Goal: Task Accomplishment & Management: Complete application form

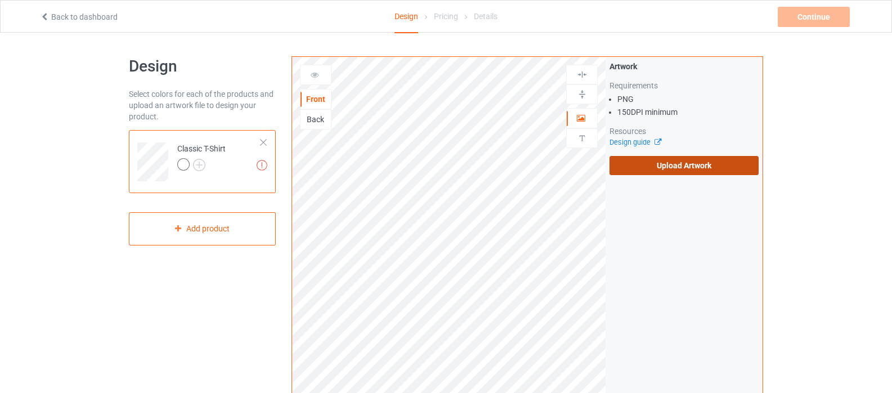
click at [674, 168] on label "Upload Artwork" at bounding box center [683, 165] width 149 height 19
click at [0, 0] on input "Upload Artwork" at bounding box center [0, 0] width 0 height 0
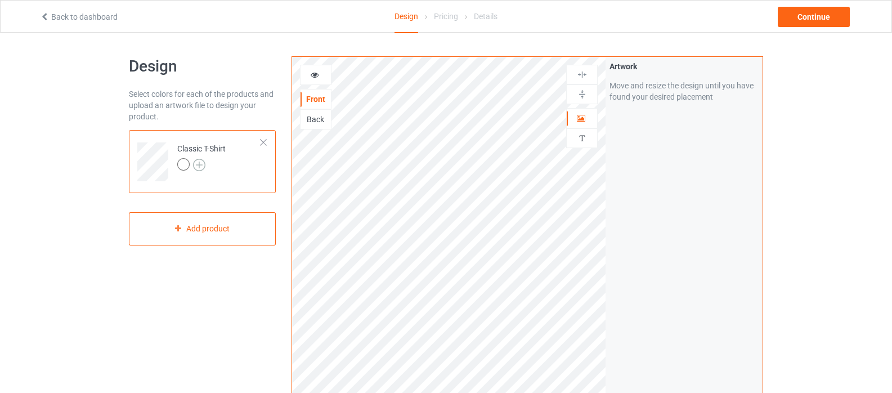
click at [198, 164] on img at bounding box center [199, 165] width 12 height 12
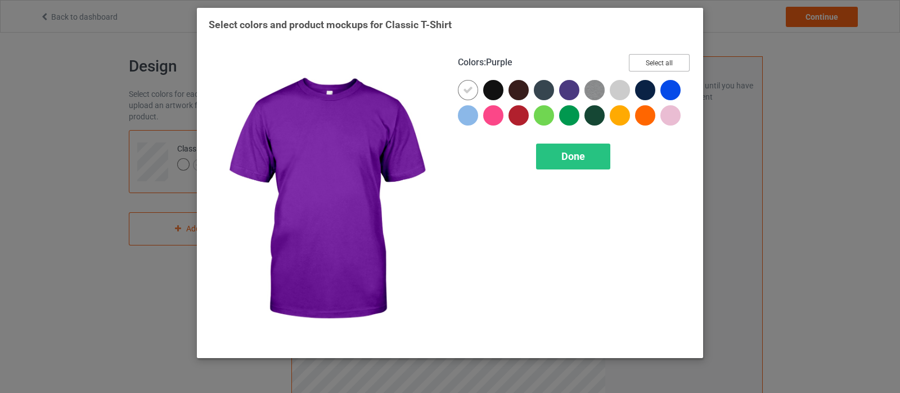
click at [647, 61] on button "Select all" at bounding box center [659, 62] width 61 height 17
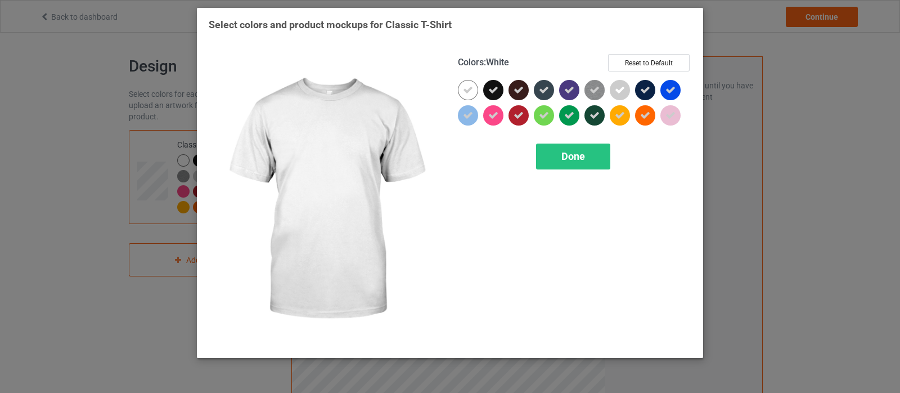
click at [470, 92] on icon at bounding box center [468, 90] width 10 height 10
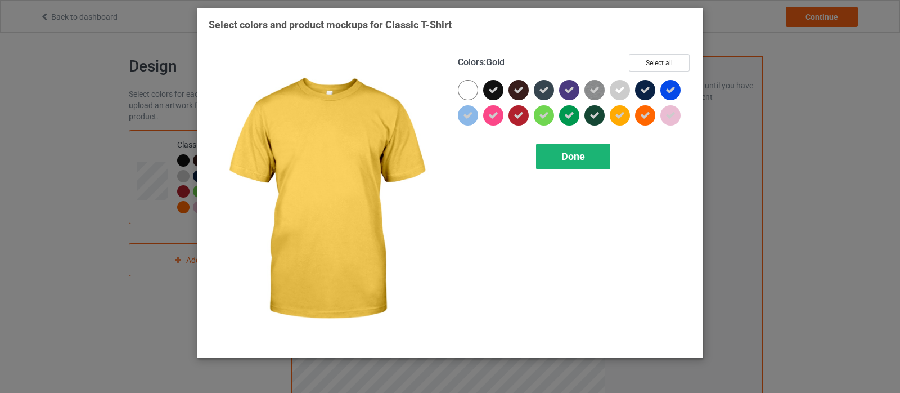
click at [580, 152] on span "Done" at bounding box center [574, 156] width 24 height 12
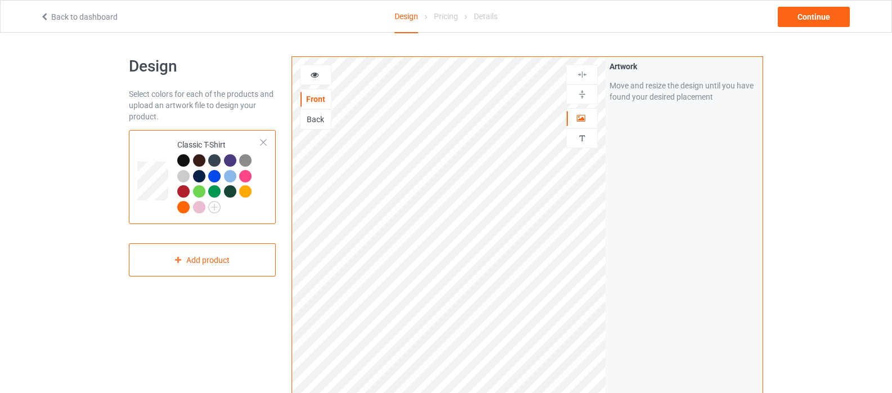
click at [183, 174] on div at bounding box center [183, 176] width 12 height 12
click at [315, 72] on icon at bounding box center [315, 73] width 10 height 8
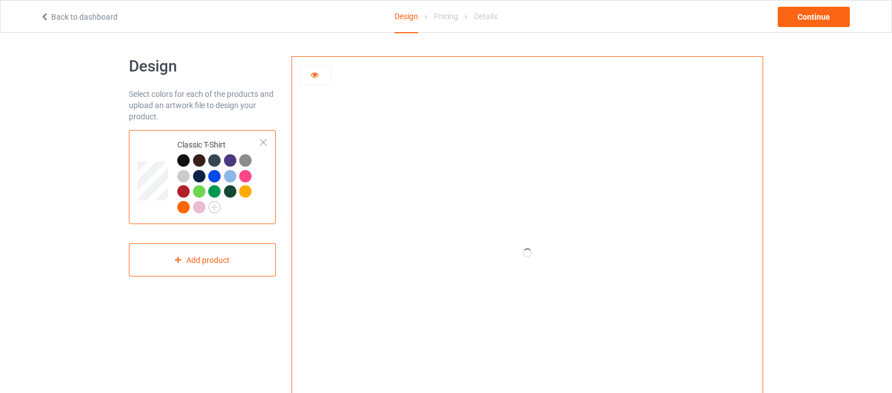
click at [198, 188] on div at bounding box center [199, 191] width 12 height 12
click at [182, 193] on div at bounding box center [183, 191] width 12 height 12
click at [184, 204] on div at bounding box center [183, 207] width 12 height 12
click at [198, 209] on div at bounding box center [199, 207] width 12 height 12
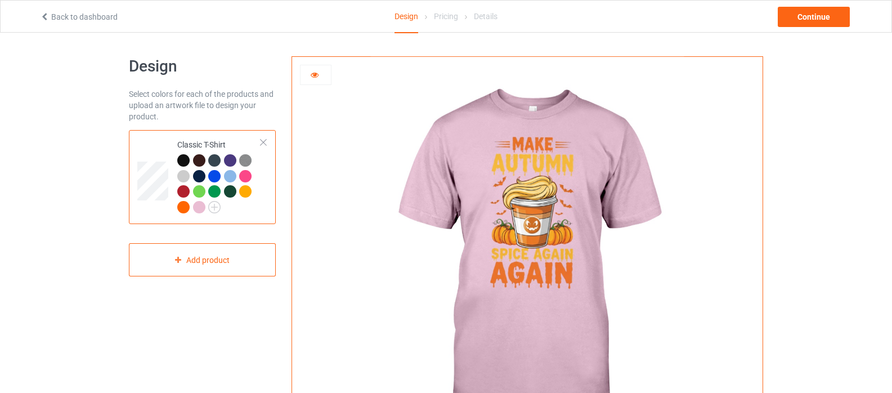
click at [546, 123] on img at bounding box center [526, 253] width 313 height 392
click at [181, 162] on div at bounding box center [183, 160] width 12 height 12
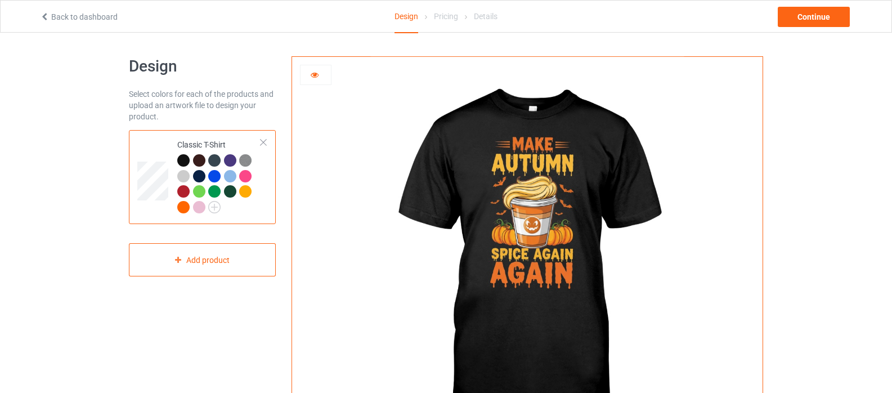
click at [316, 73] on icon at bounding box center [315, 73] width 10 height 8
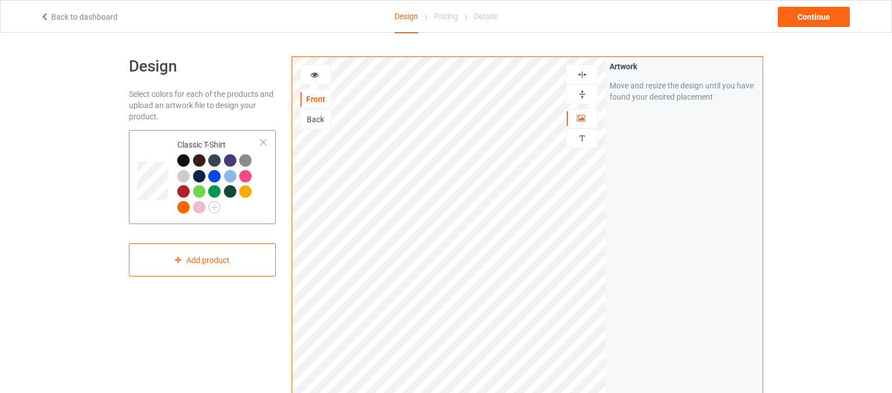
click at [583, 75] on img at bounding box center [582, 74] width 11 height 11
click at [579, 97] on img at bounding box center [582, 94] width 11 height 11
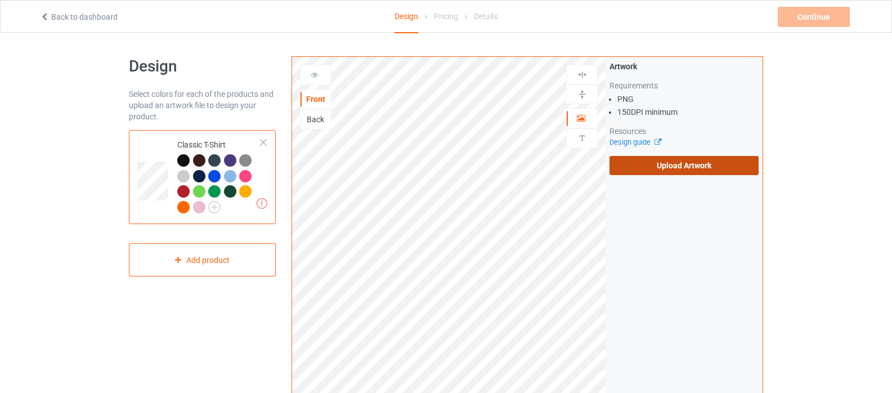
click at [669, 168] on label "Upload Artwork" at bounding box center [683, 165] width 149 height 19
click at [0, 0] on input "Upload Artwork" at bounding box center [0, 0] width 0 height 0
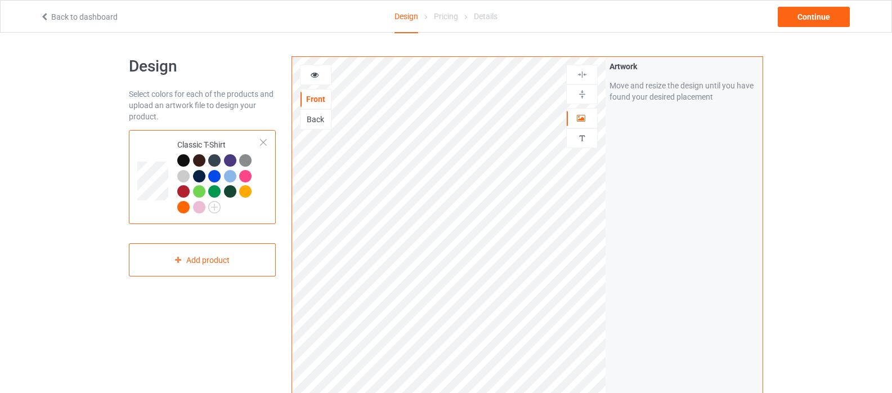
click at [314, 74] on icon at bounding box center [315, 73] width 10 height 8
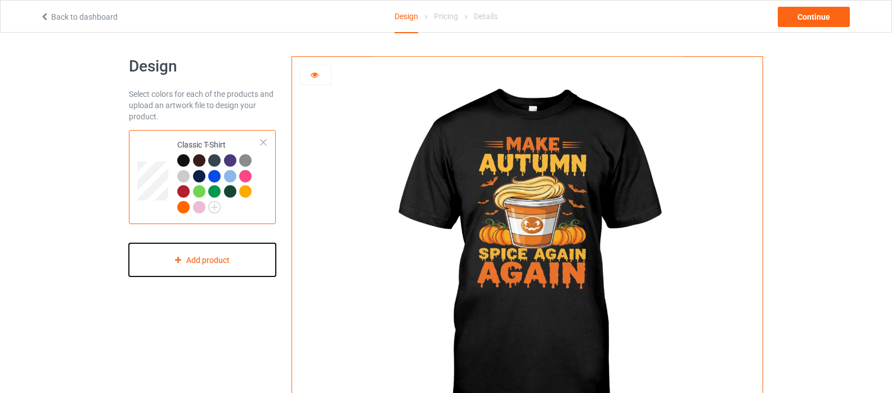
click at [184, 257] on div "Add product" at bounding box center [202, 259] width 147 height 33
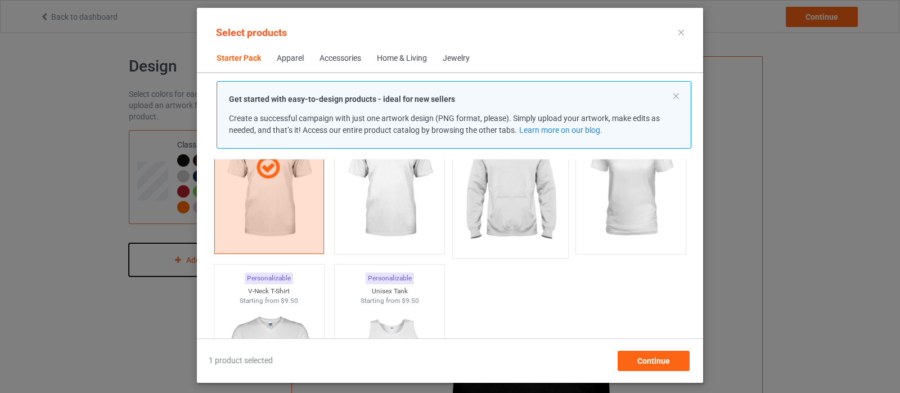
scroll to position [127, 0]
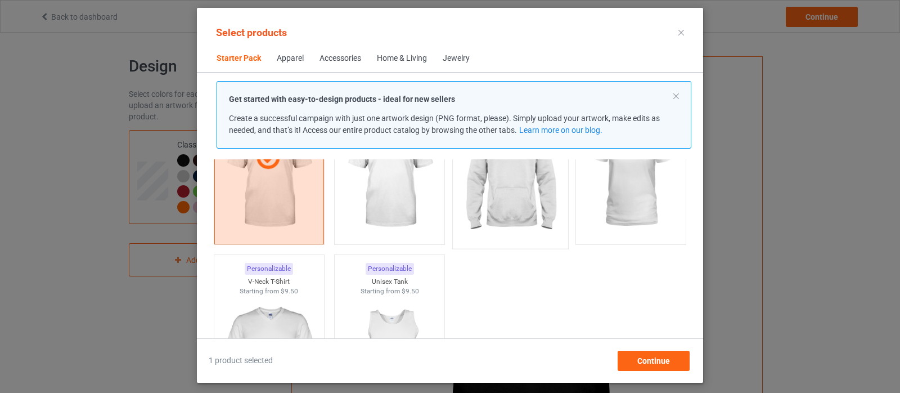
click at [504, 183] on img at bounding box center [511, 176] width 106 height 132
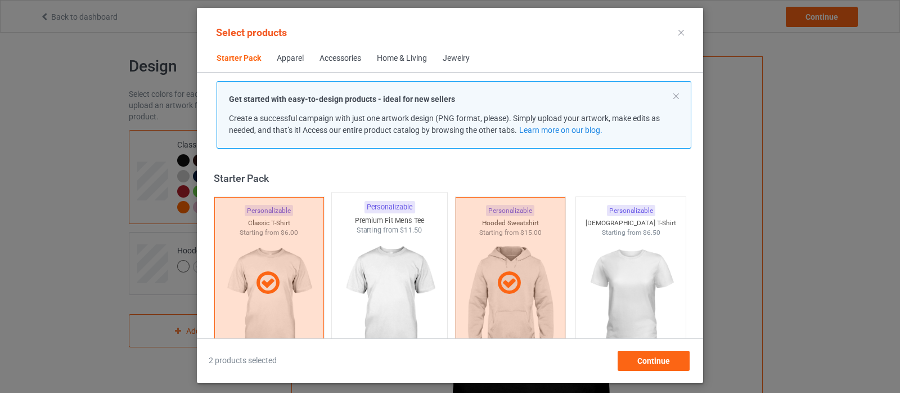
scroll to position [0, 0]
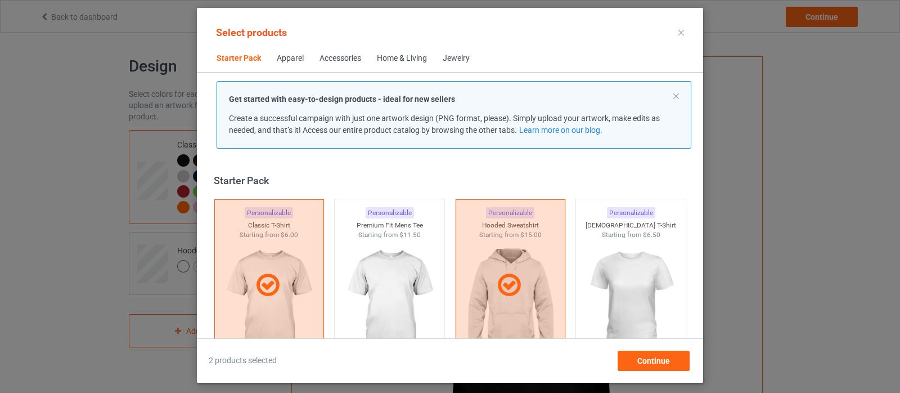
click at [286, 55] on div "Apparel" at bounding box center [290, 58] width 27 height 11
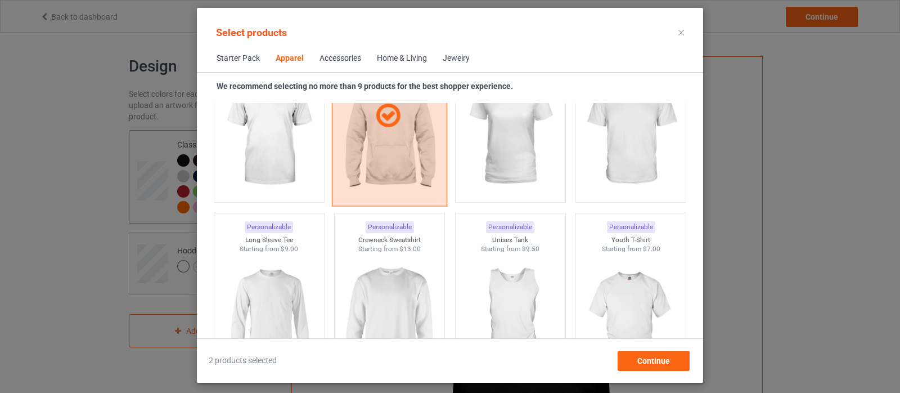
scroll to position [757, 0]
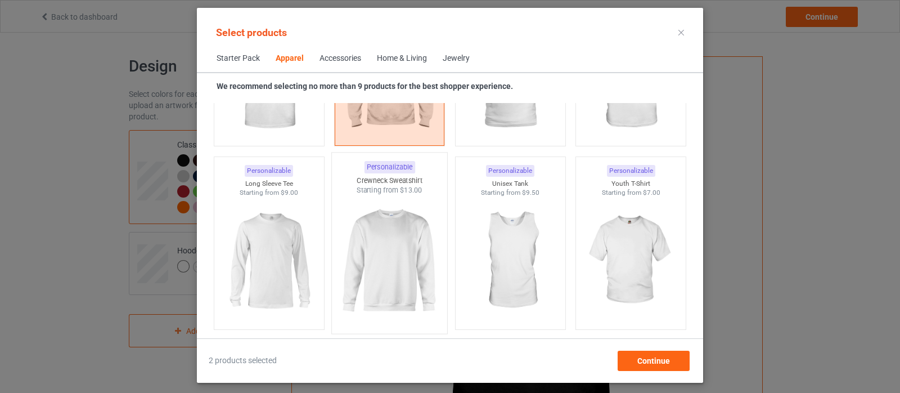
click at [385, 241] on img at bounding box center [390, 261] width 106 height 132
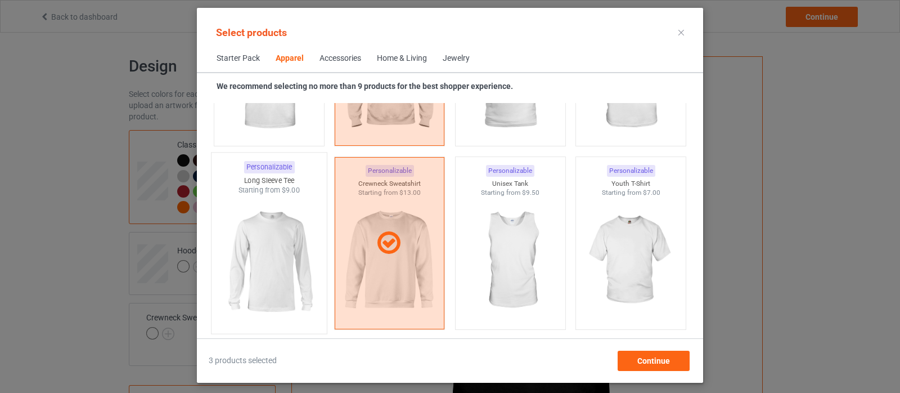
click at [250, 255] on img at bounding box center [269, 261] width 106 height 132
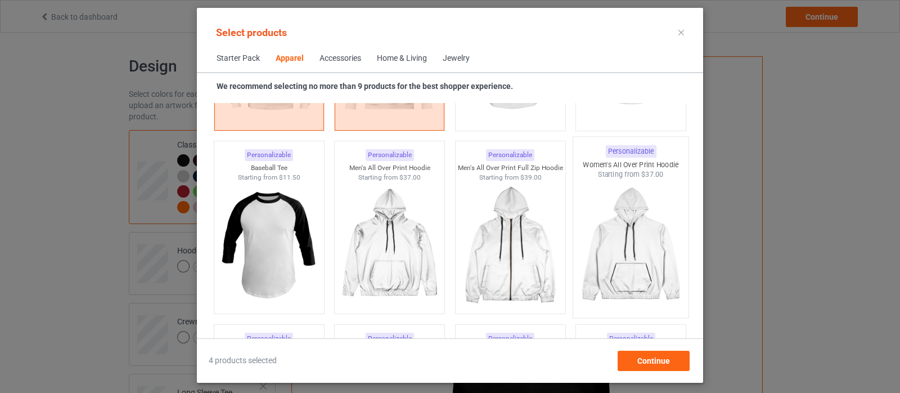
scroll to position [982, 0]
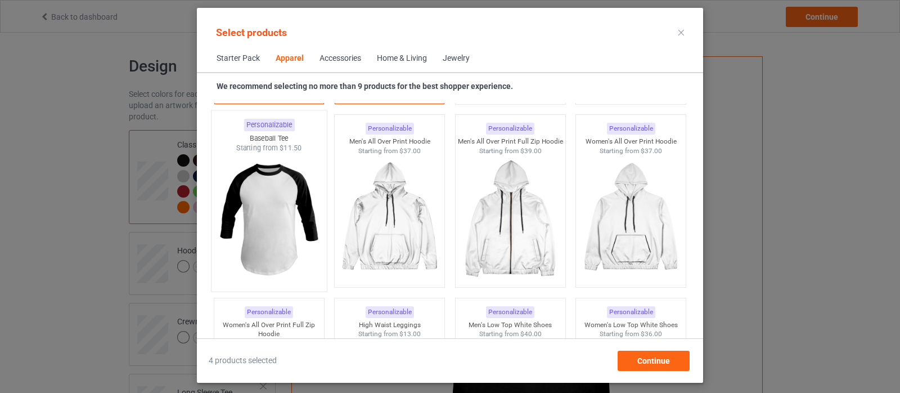
click at [270, 210] on img at bounding box center [269, 219] width 106 height 132
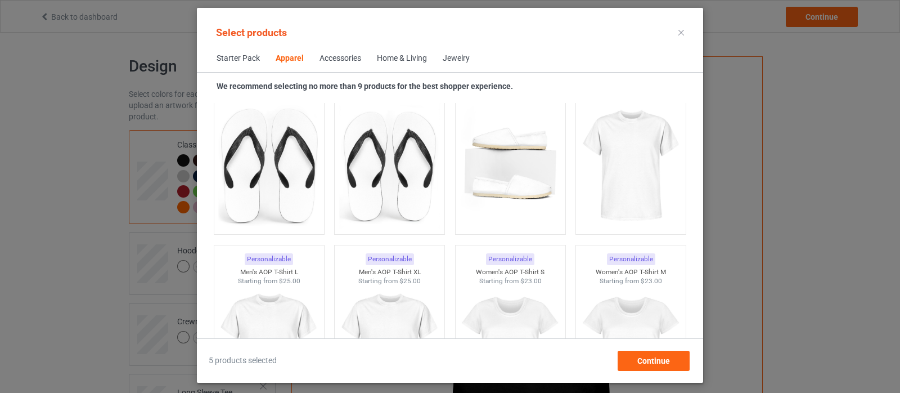
scroll to position [1770, 0]
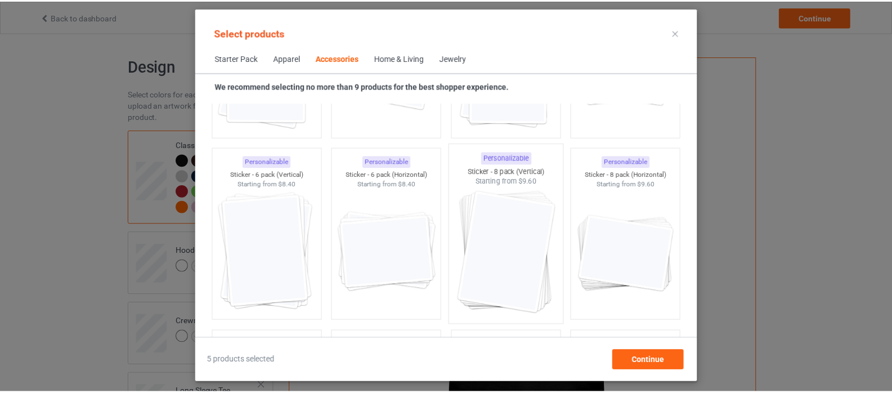
scroll to position [4133, 0]
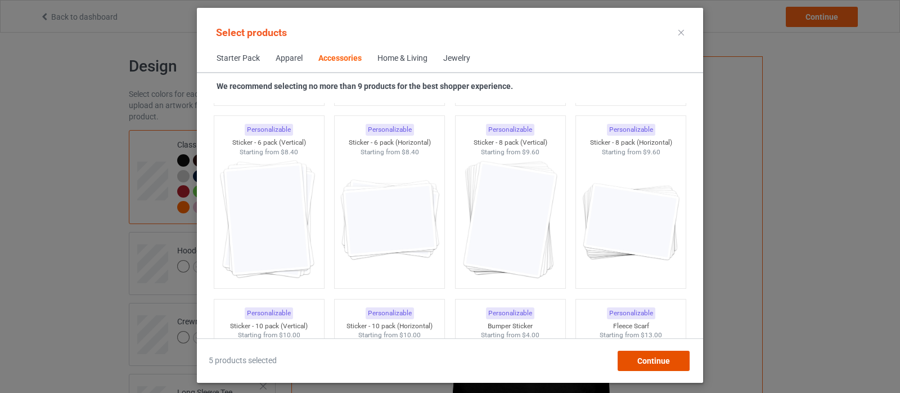
click at [655, 360] on span "Continue" at bounding box center [654, 360] width 33 height 9
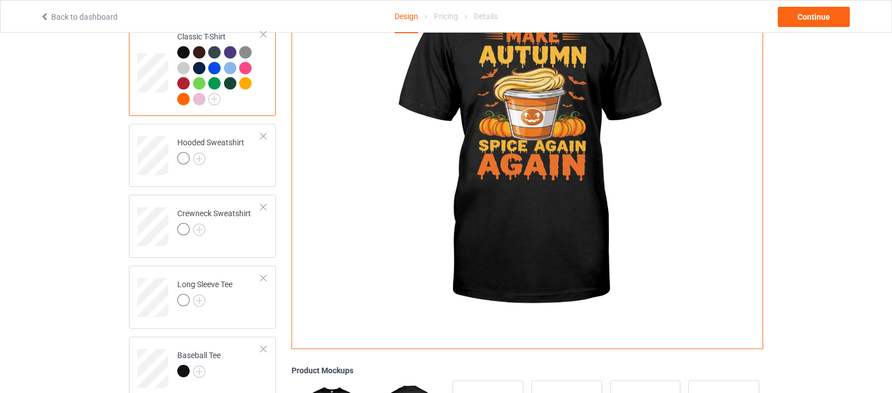
scroll to position [113, 0]
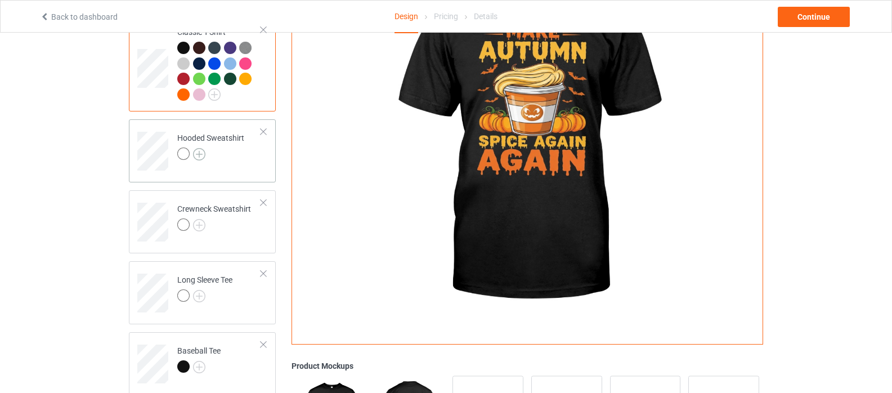
click at [199, 155] on img at bounding box center [199, 154] width 12 height 12
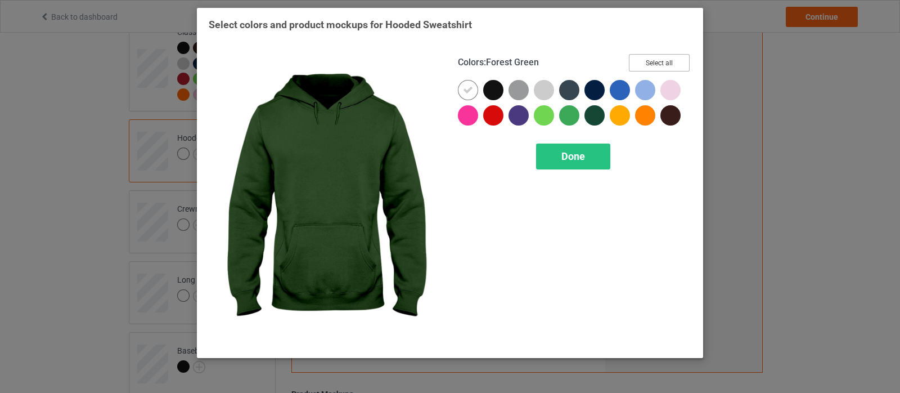
click at [661, 62] on button "Select all" at bounding box center [659, 62] width 61 height 17
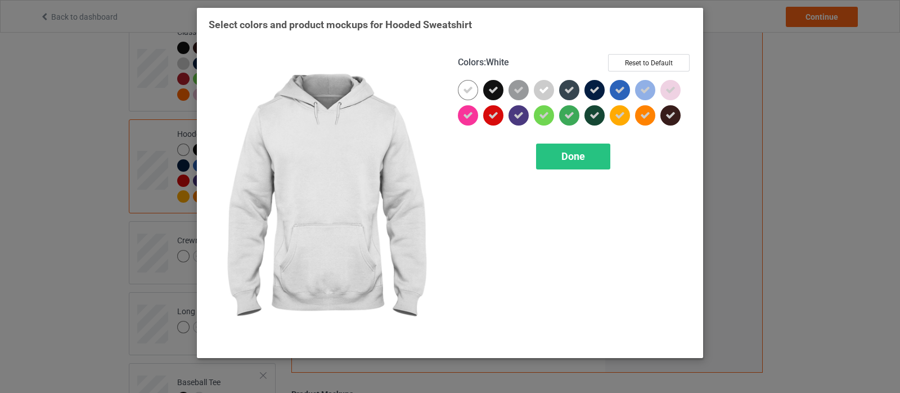
click at [469, 92] on icon at bounding box center [468, 90] width 10 height 10
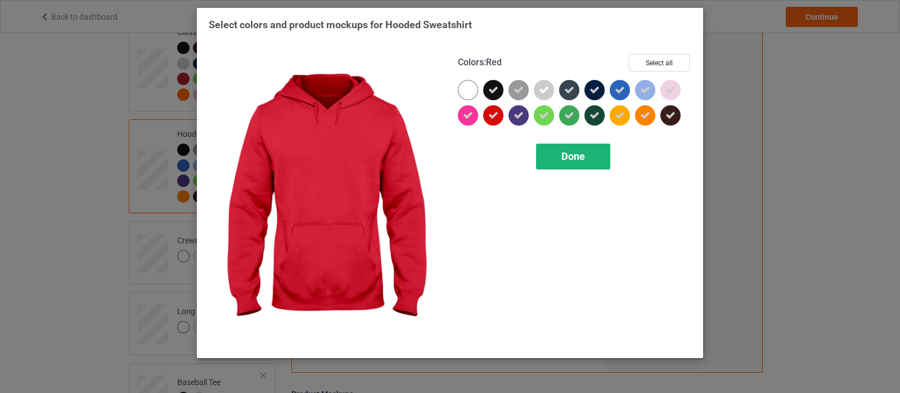
click at [556, 153] on div "Done" at bounding box center [573, 157] width 74 height 26
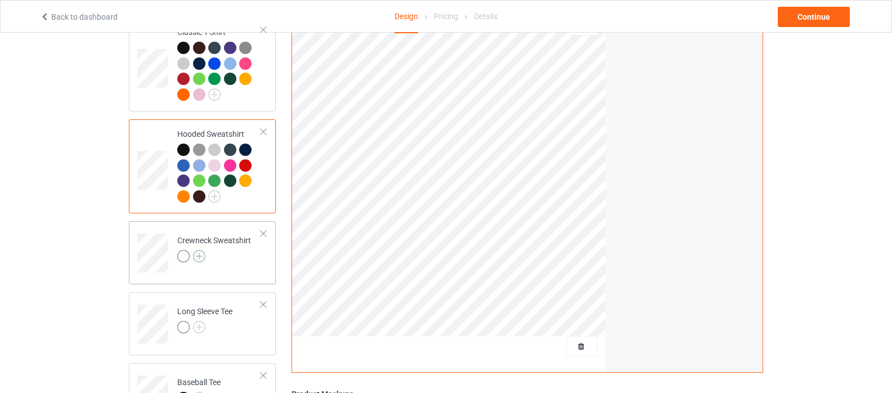
click at [198, 256] on img at bounding box center [199, 256] width 12 height 12
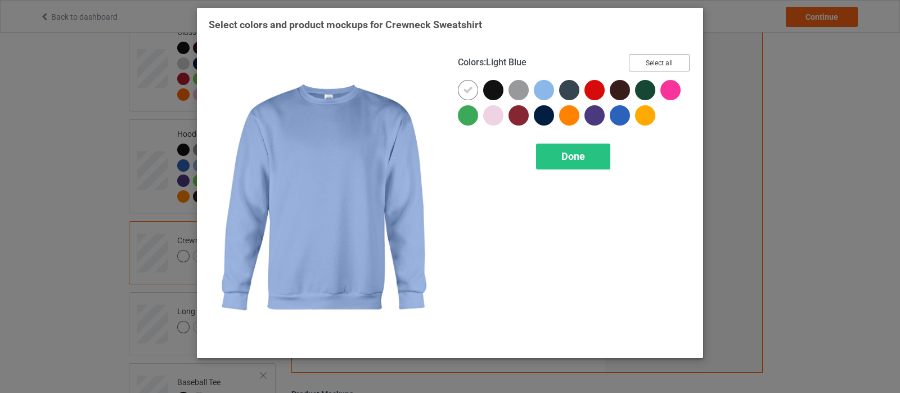
click at [649, 64] on button "Select all" at bounding box center [659, 62] width 61 height 17
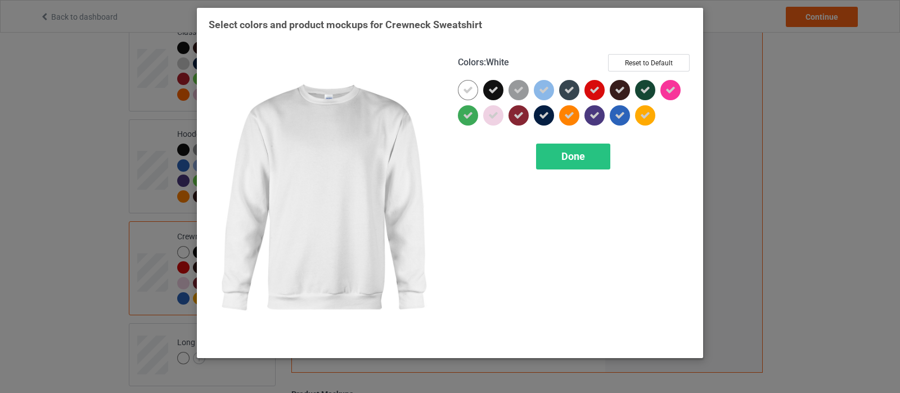
click at [470, 93] on icon at bounding box center [468, 90] width 10 height 10
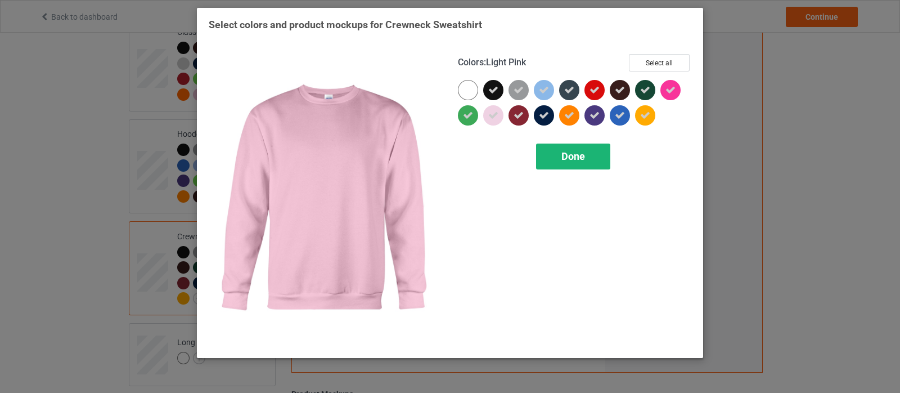
click at [560, 156] on div "Done" at bounding box center [573, 157] width 74 height 26
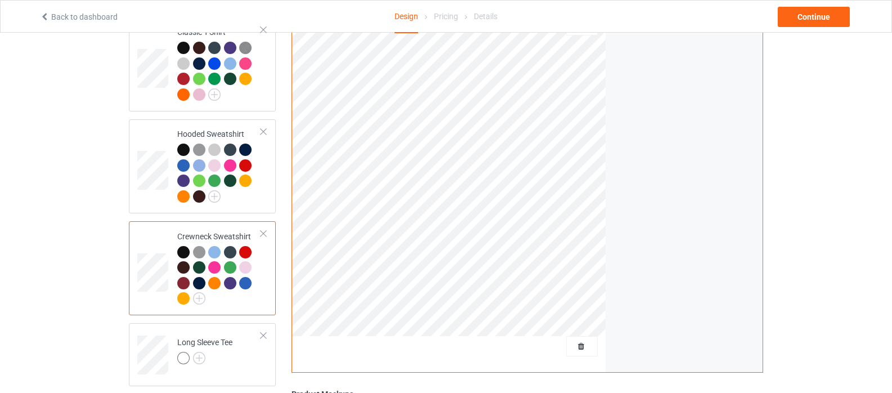
scroll to position [225, 0]
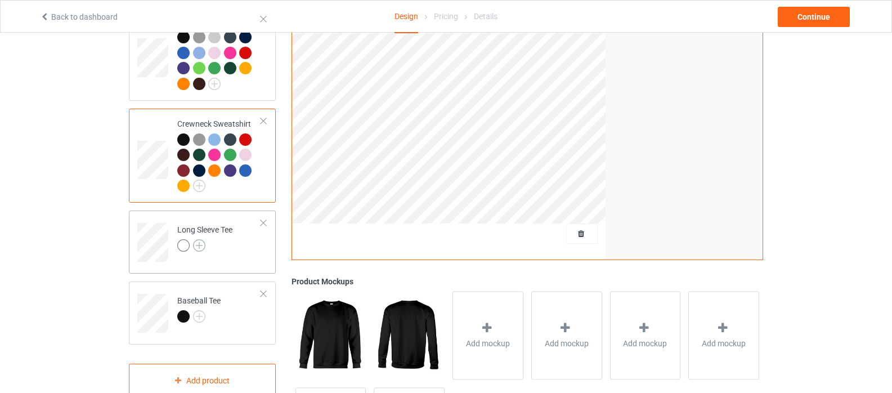
click at [200, 247] on img at bounding box center [199, 245] width 12 height 12
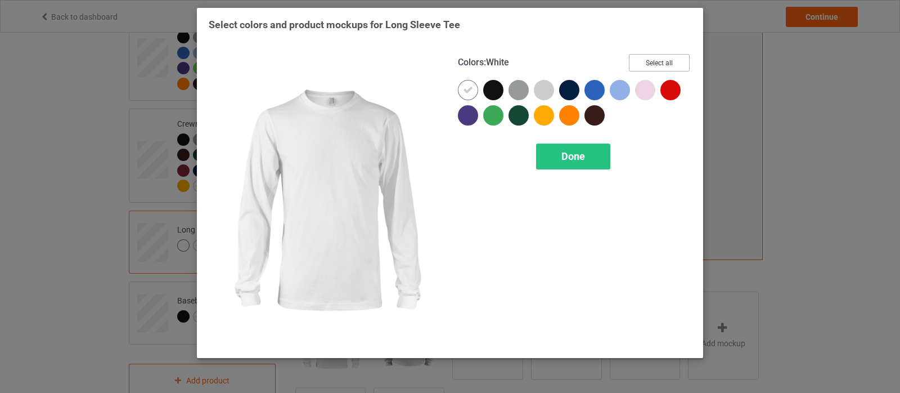
click at [652, 61] on button "Select all" at bounding box center [659, 62] width 61 height 17
drag, startPoint x: 474, startPoint y: 89, endPoint x: 468, endPoint y: 96, distance: 10.0
click at [474, 89] on div at bounding box center [468, 90] width 20 height 20
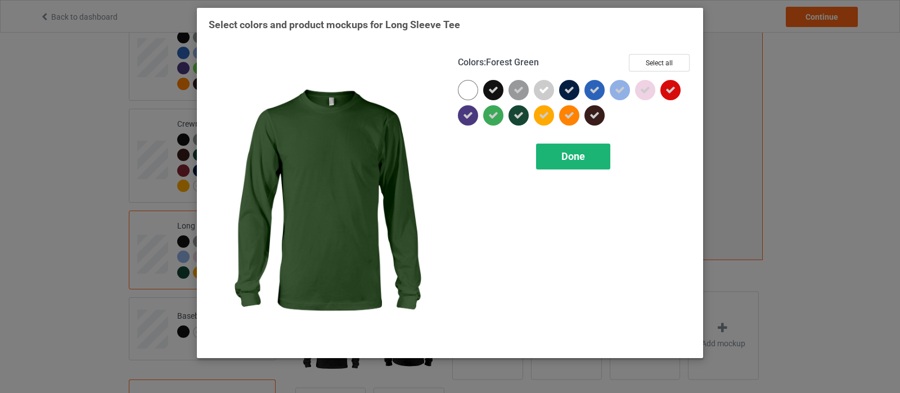
click at [563, 157] on span "Done" at bounding box center [574, 156] width 24 height 12
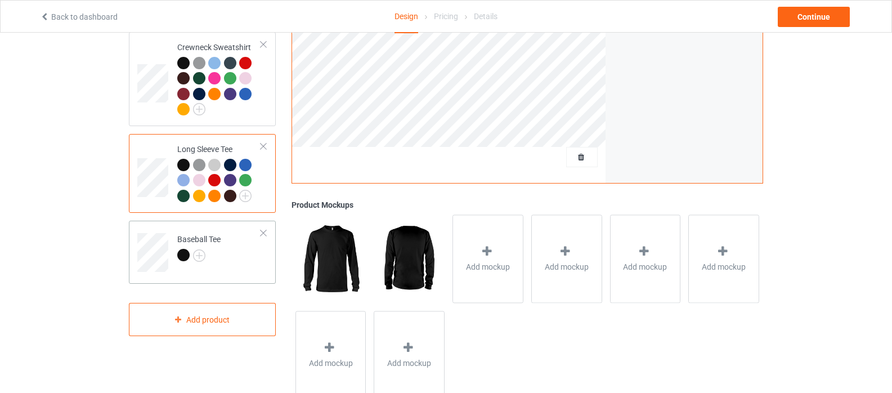
scroll to position [337, 0]
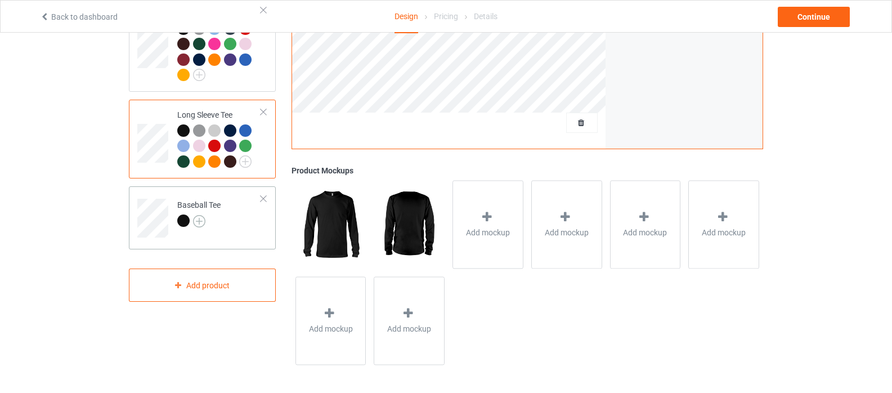
click at [200, 223] on img at bounding box center [199, 221] width 12 height 12
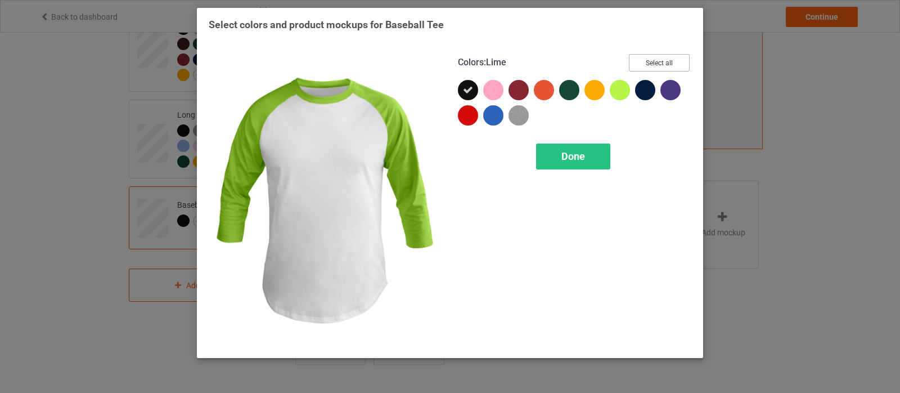
click at [661, 59] on button "Select all" at bounding box center [659, 62] width 61 height 17
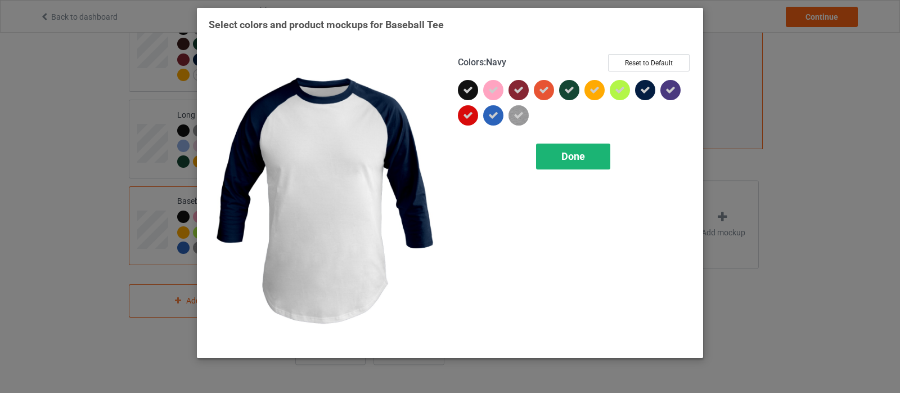
click at [584, 156] on span "Done" at bounding box center [574, 156] width 24 height 12
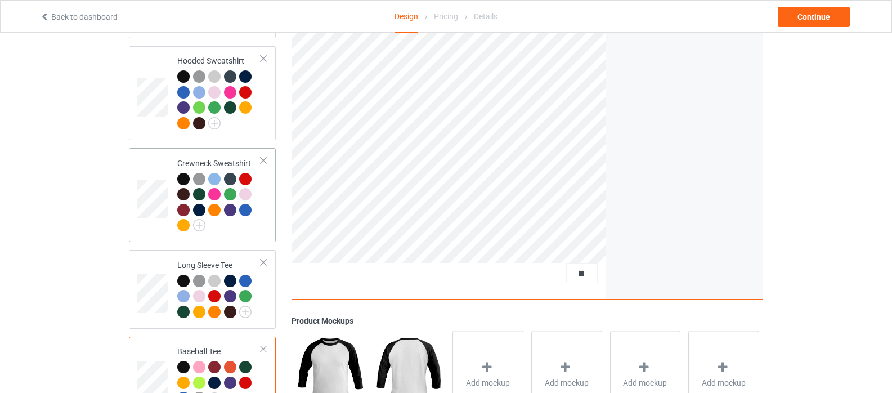
scroll to position [168, 0]
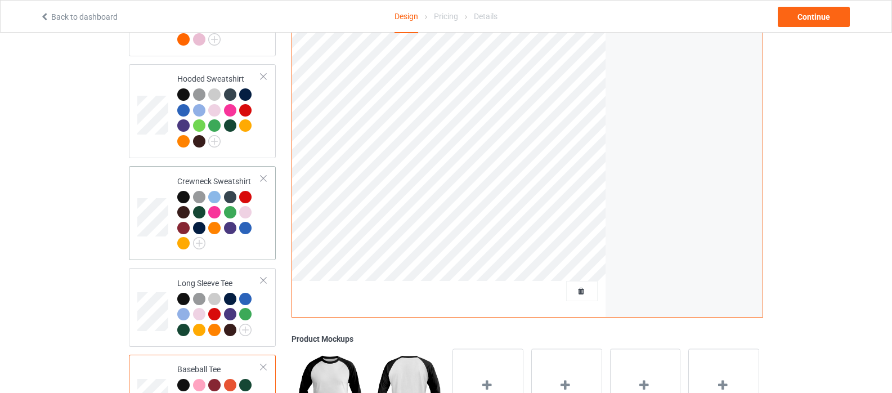
click at [145, 186] on td at bounding box center [154, 213] width 34 height 85
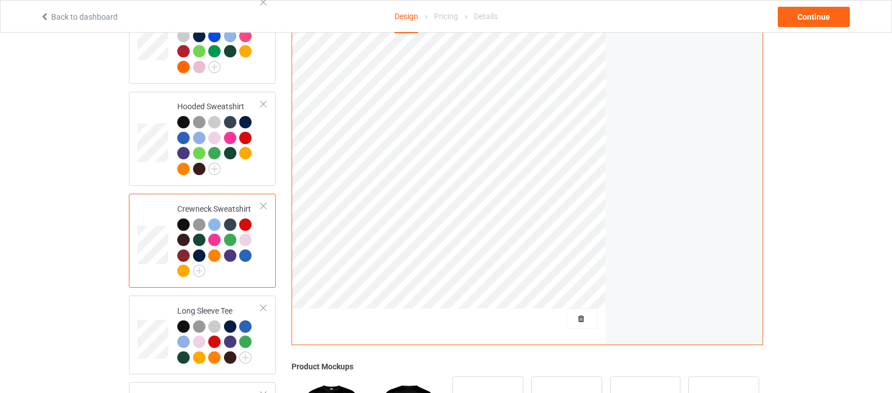
scroll to position [55, 0]
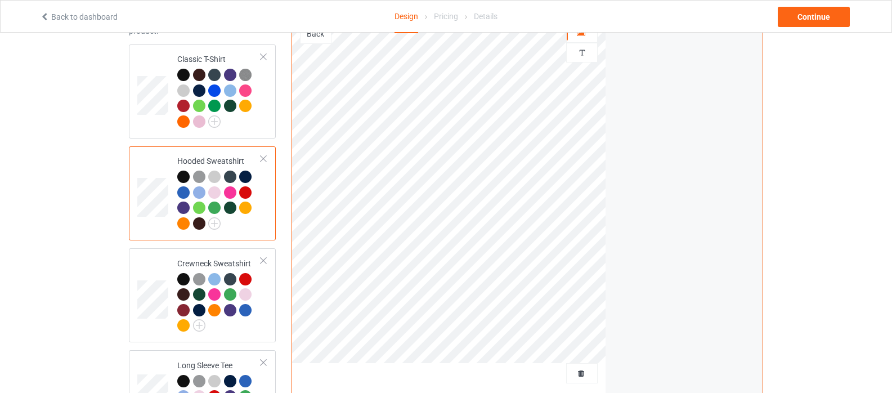
scroll to position [168, 0]
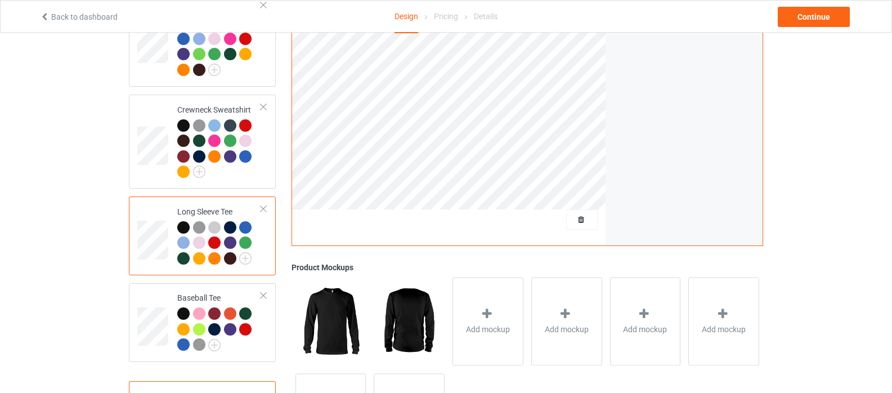
scroll to position [337, 0]
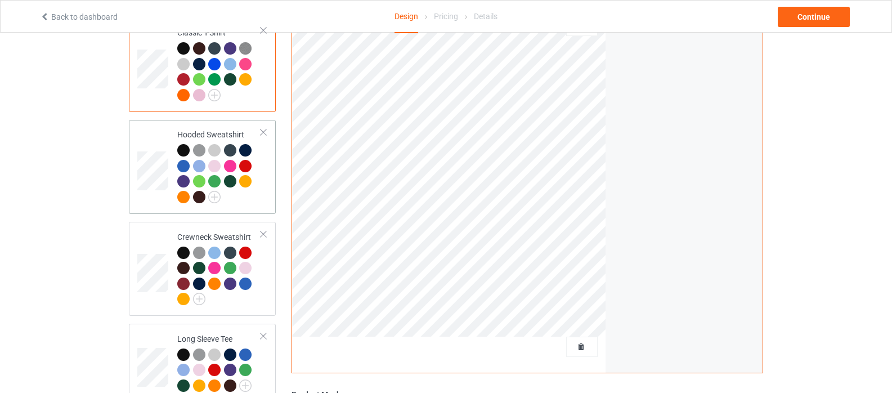
scroll to position [111, 0]
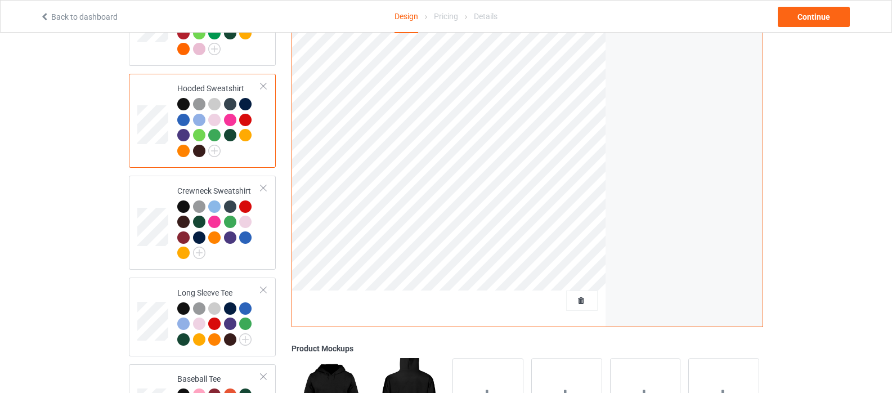
scroll to position [169, 0]
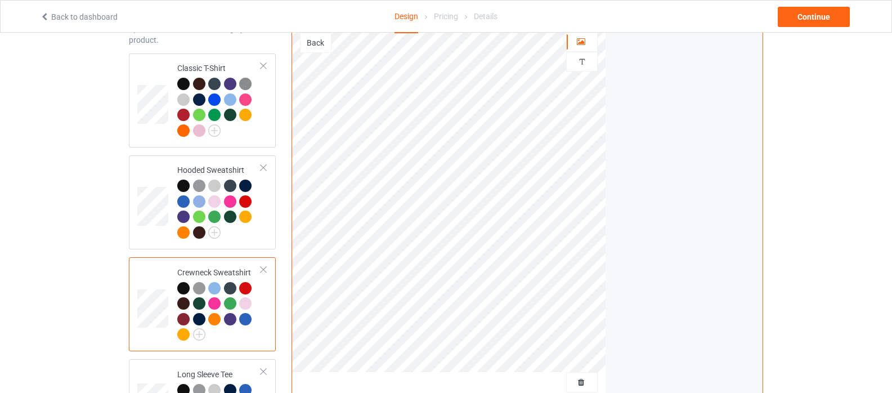
scroll to position [56, 0]
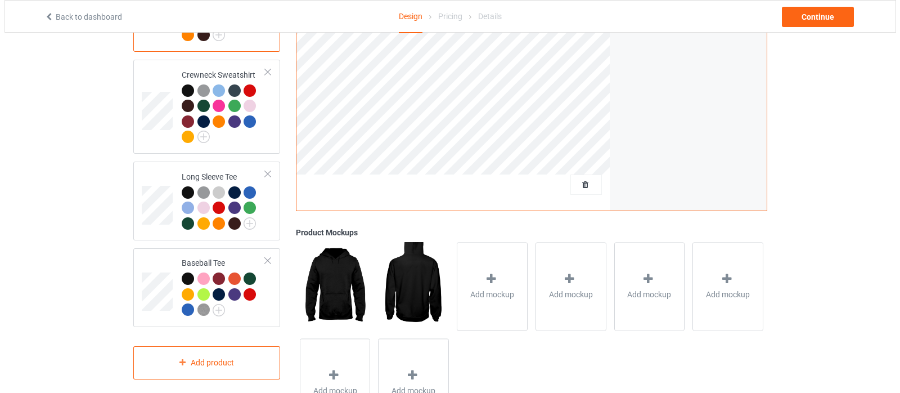
scroll to position [337, 0]
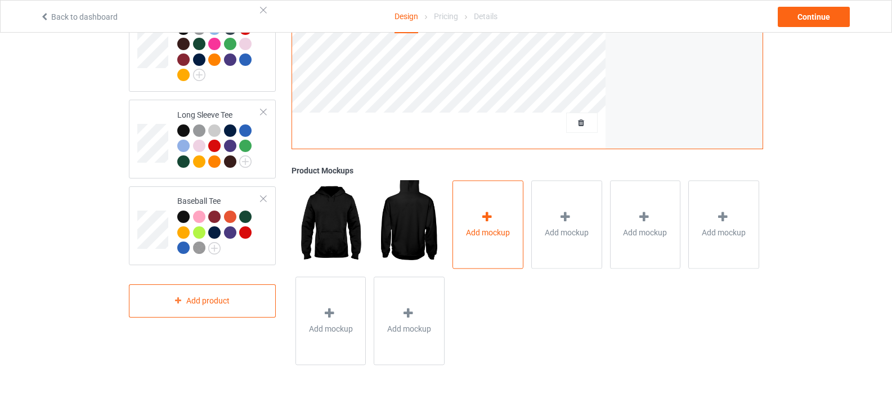
click at [485, 216] on icon at bounding box center [487, 217] width 14 height 12
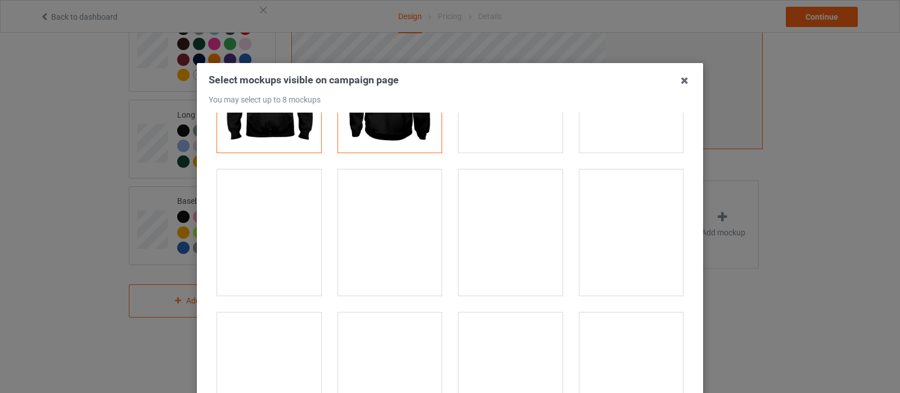
scroll to position [113, 0]
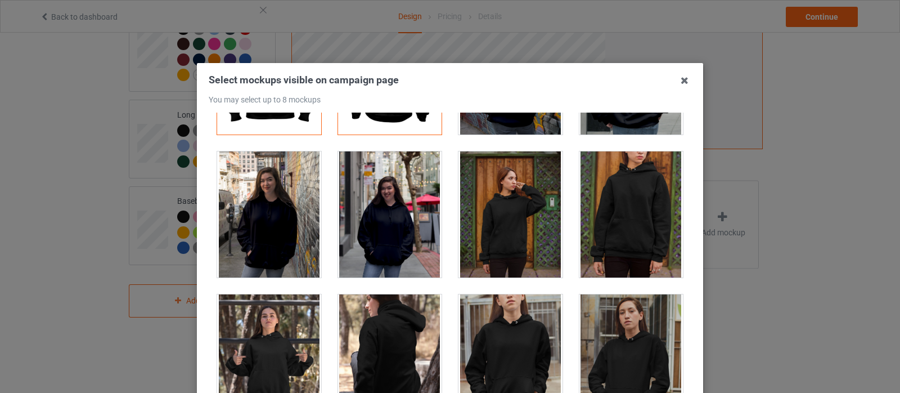
click at [275, 213] on div at bounding box center [269, 214] width 104 height 126
click at [627, 214] on div at bounding box center [632, 214] width 104 height 126
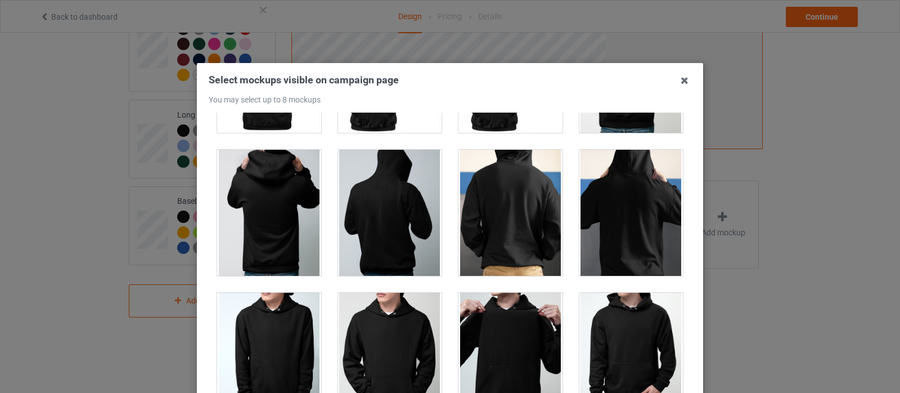
scroll to position [1745, 0]
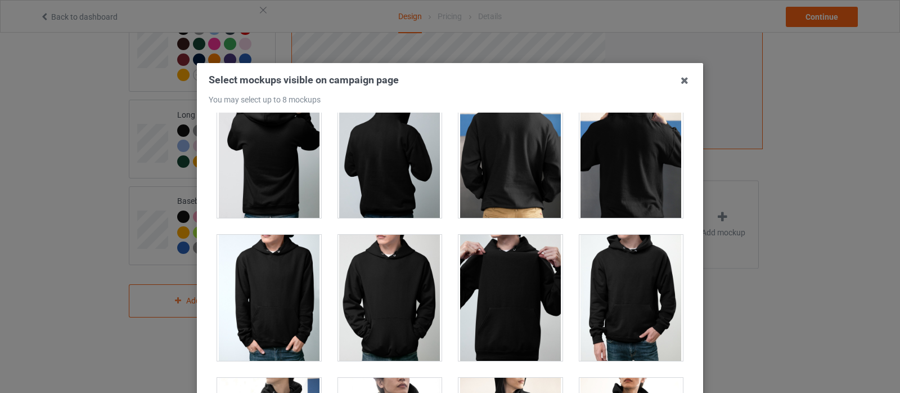
click at [499, 296] on div at bounding box center [511, 298] width 104 height 126
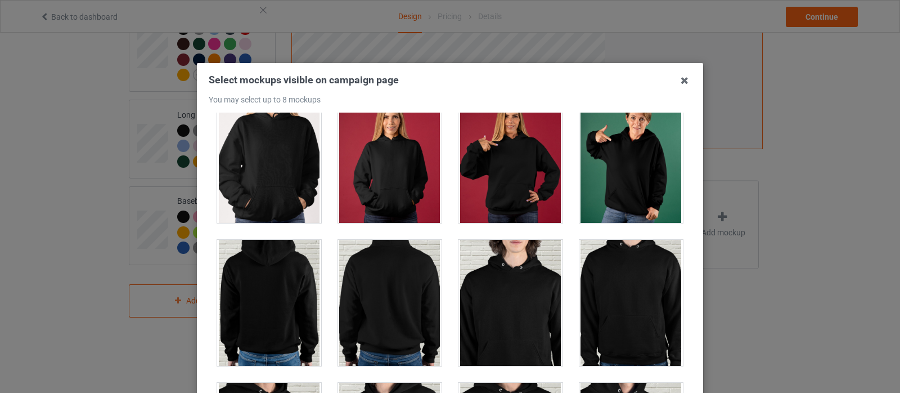
scroll to position [2532, 0]
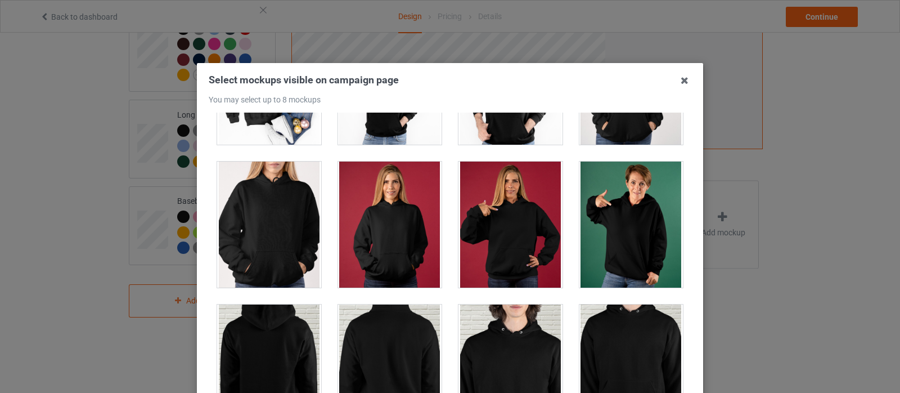
click at [274, 230] on div at bounding box center [269, 225] width 104 height 126
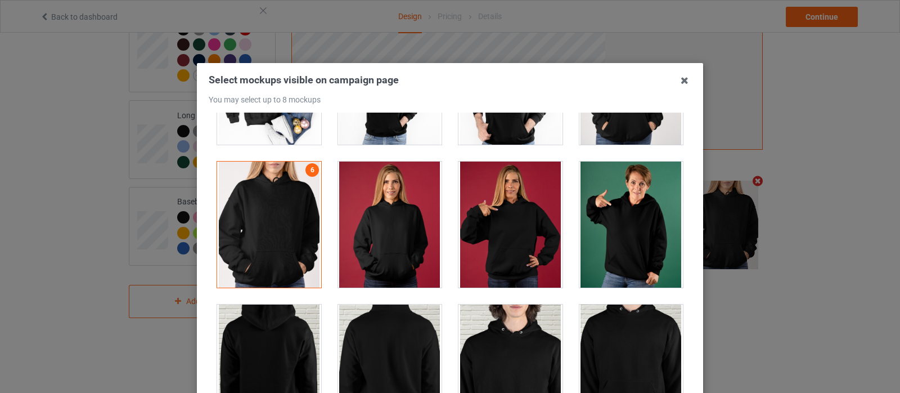
click at [519, 210] on div at bounding box center [511, 225] width 104 height 126
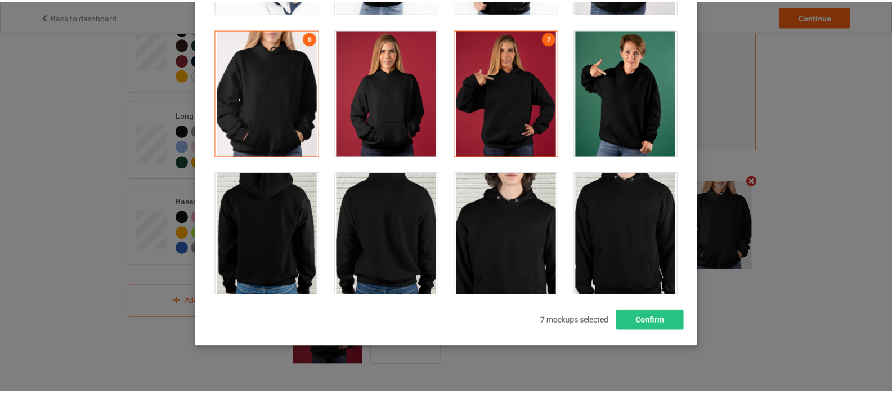
scroll to position [149, 0]
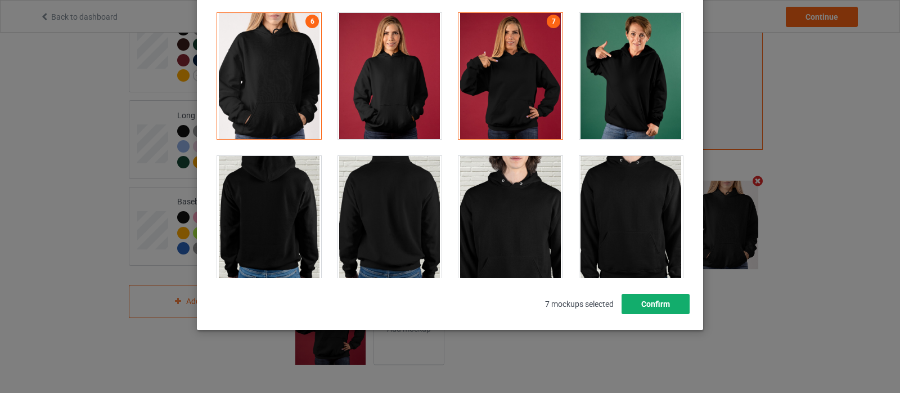
click at [651, 304] on button "Confirm" at bounding box center [656, 304] width 68 height 20
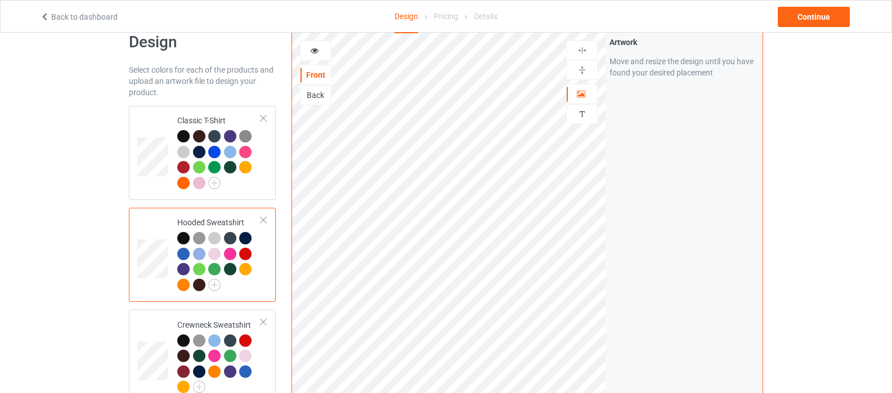
scroll to position [0, 0]
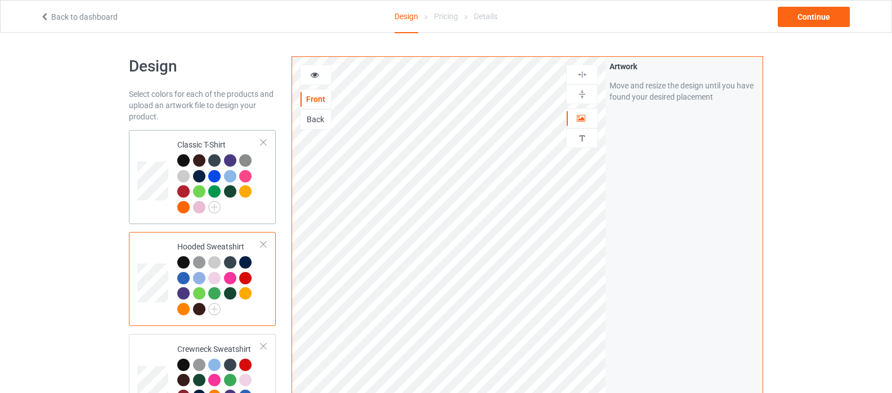
click at [148, 205] on td at bounding box center [154, 176] width 34 height 85
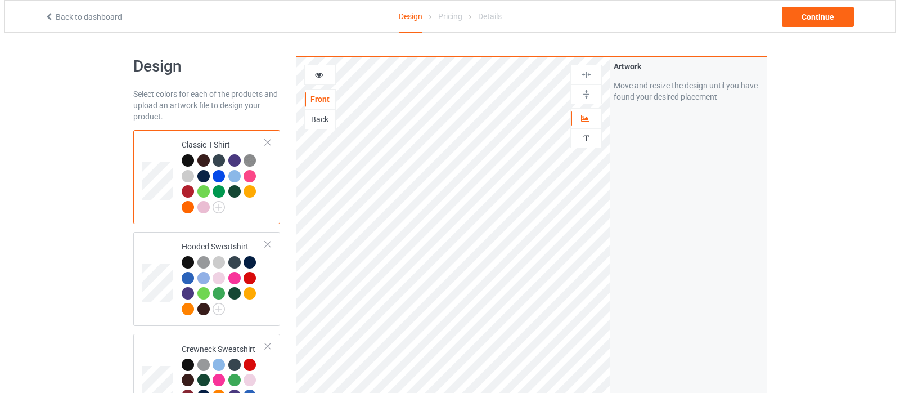
scroll to position [225, 0]
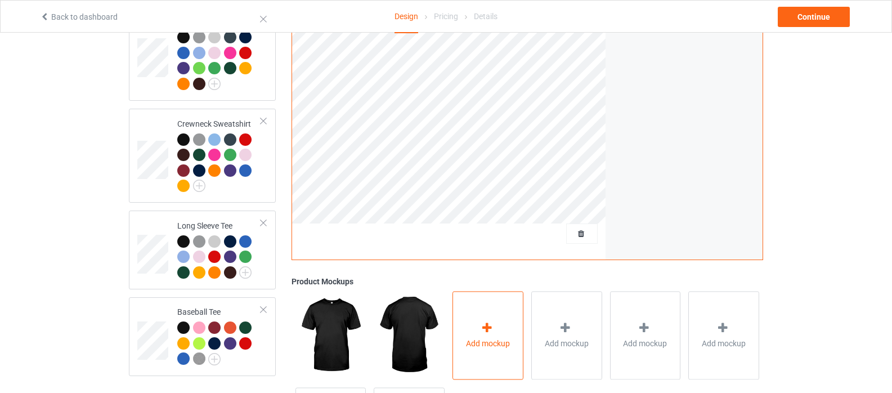
click at [491, 320] on div "Add mockup" at bounding box center [487, 335] width 71 height 88
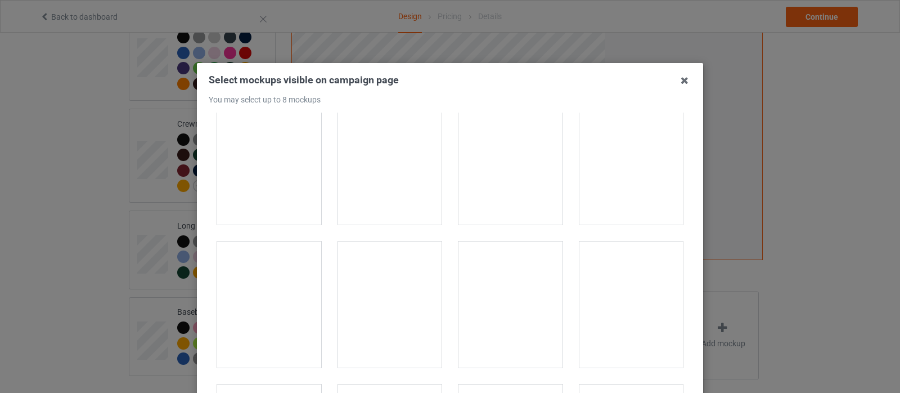
scroll to position [900, 0]
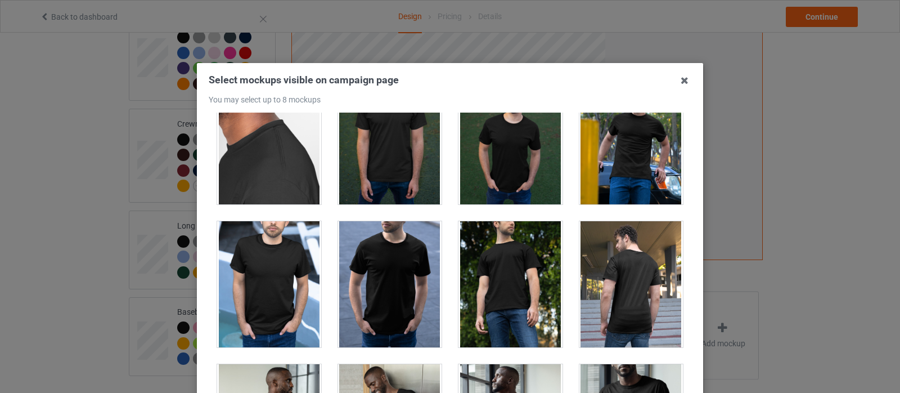
click at [391, 274] on div at bounding box center [390, 284] width 104 height 126
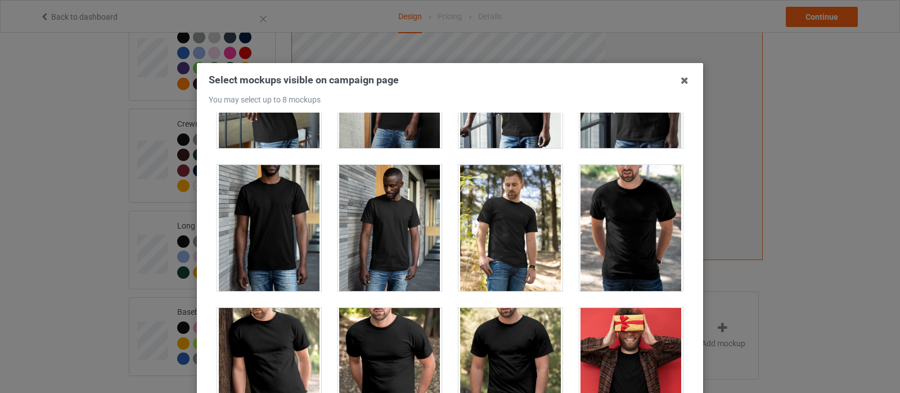
scroll to position [1238, 0]
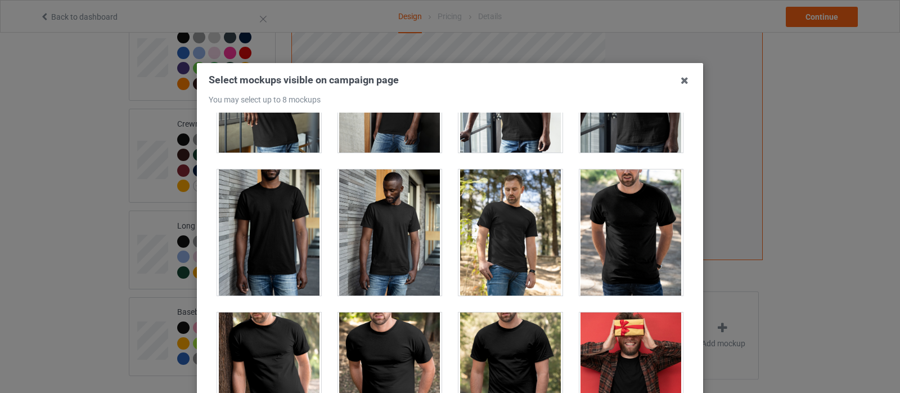
click at [629, 237] on div at bounding box center [632, 232] width 104 height 126
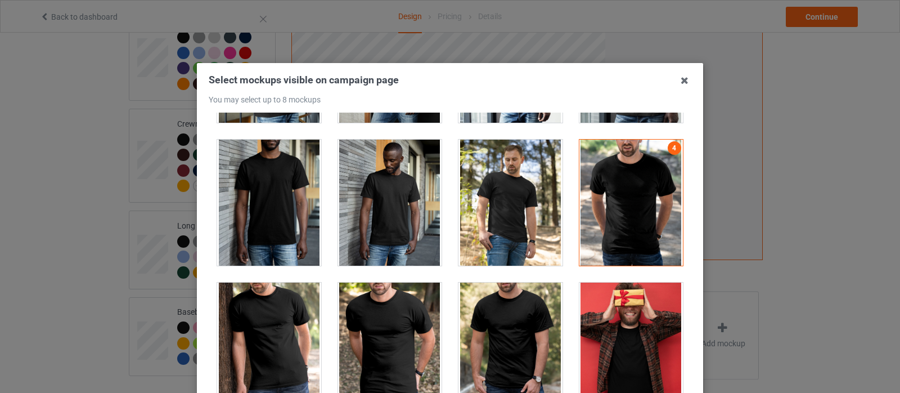
scroll to position [1351, 0]
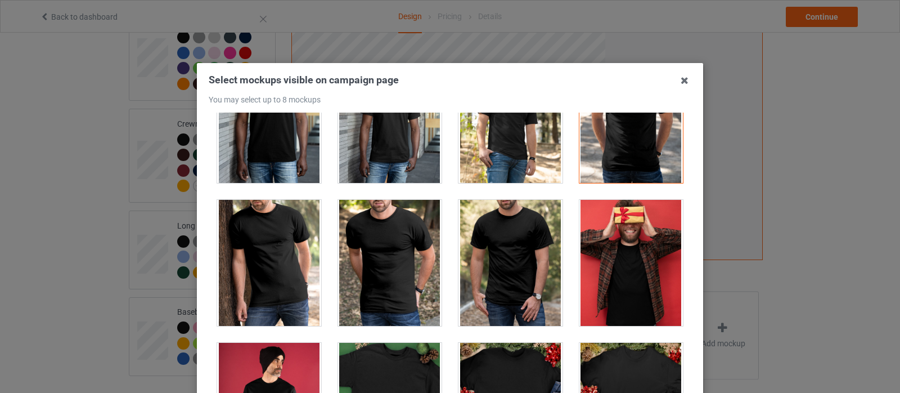
click at [483, 261] on div at bounding box center [511, 263] width 104 height 126
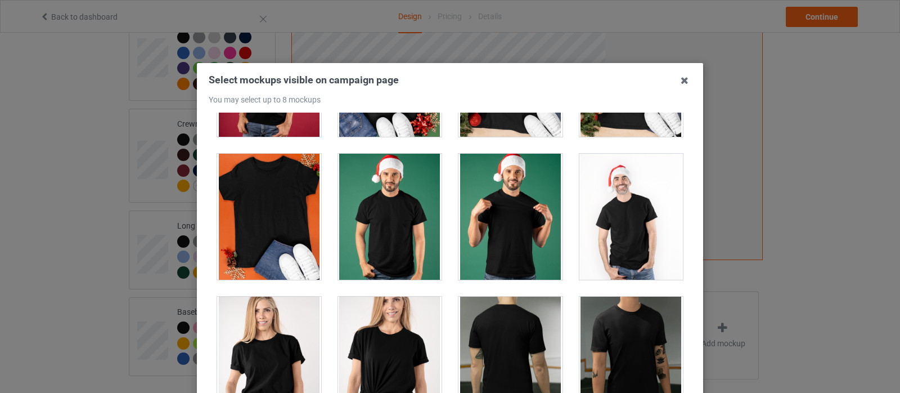
scroll to position [1801, 0]
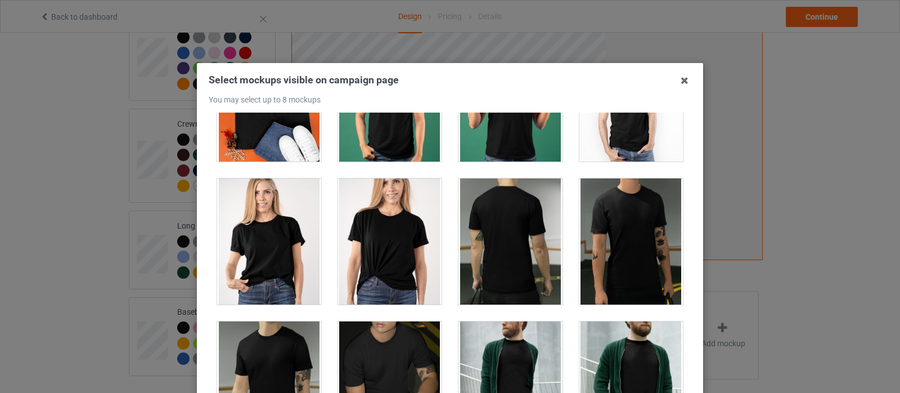
click at [380, 253] on div at bounding box center [390, 241] width 104 height 126
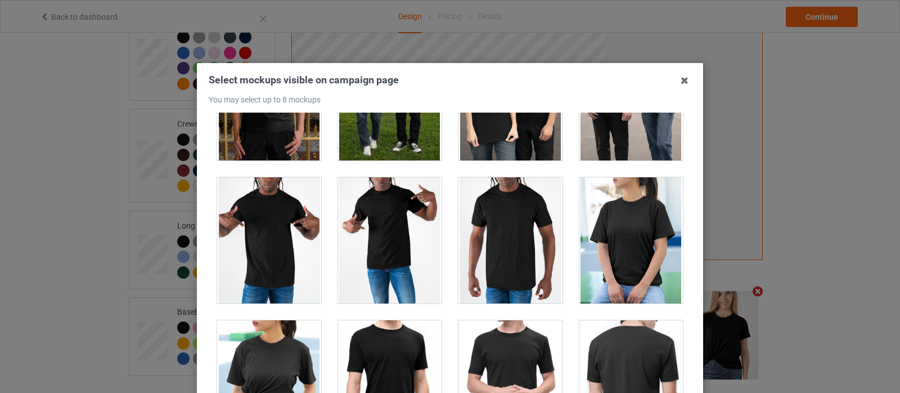
scroll to position [6190, 0]
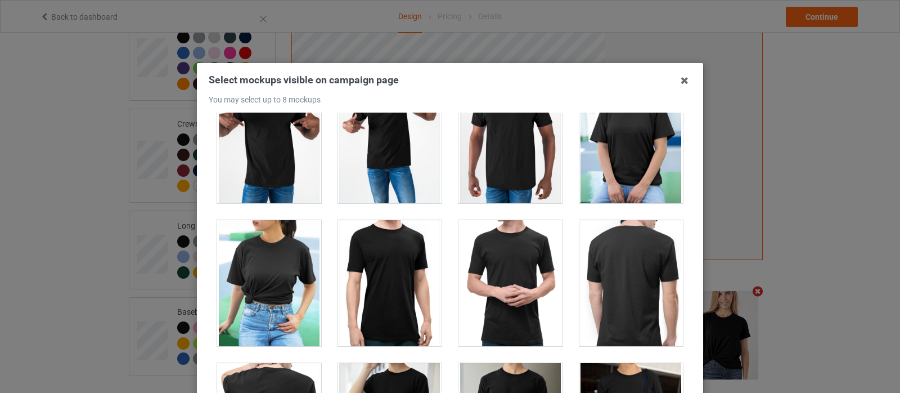
click at [634, 153] on div at bounding box center [632, 140] width 104 height 126
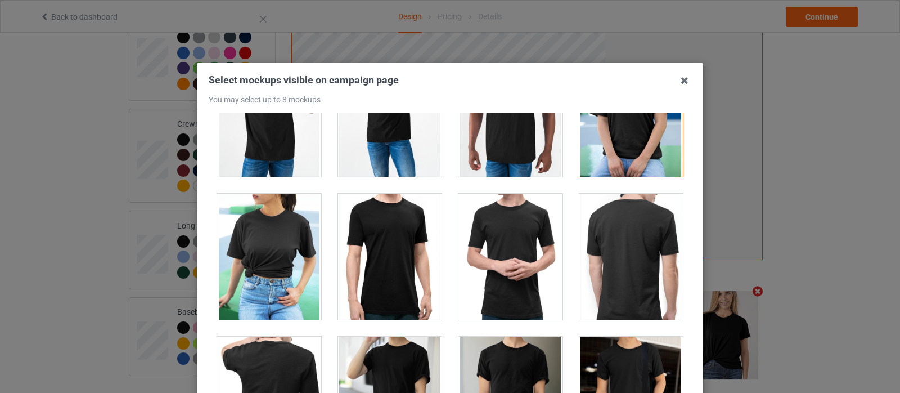
scroll to position [6247, 0]
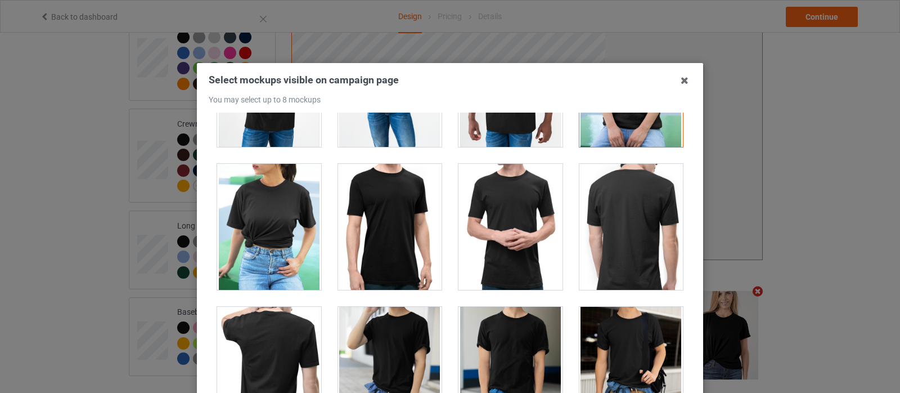
click at [258, 248] on div at bounding box center [269, 227] width 104 height 126
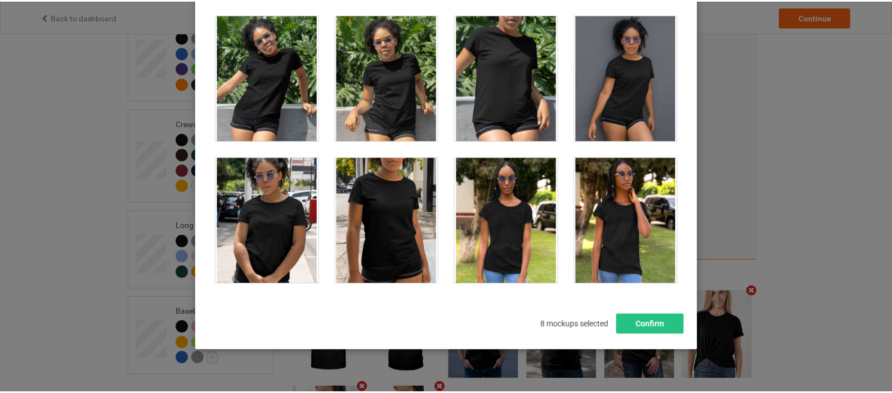
scroll to position [149, 0]
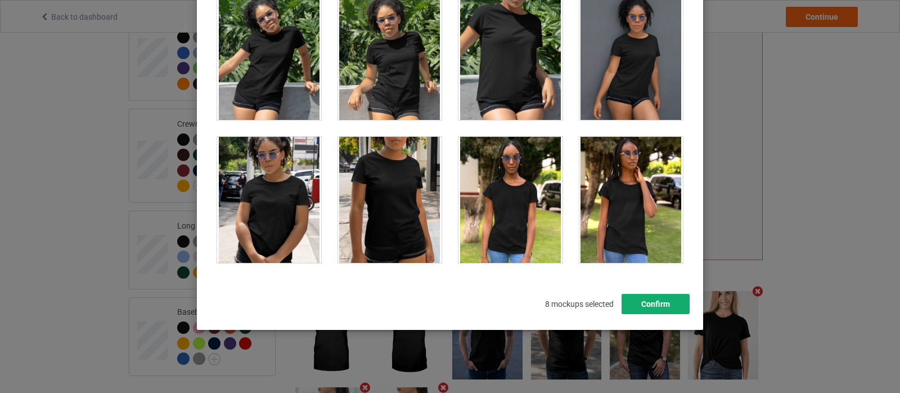
click at [661, 301] on button "Confirm" at bounding box center [656, 304] width 68 height 20
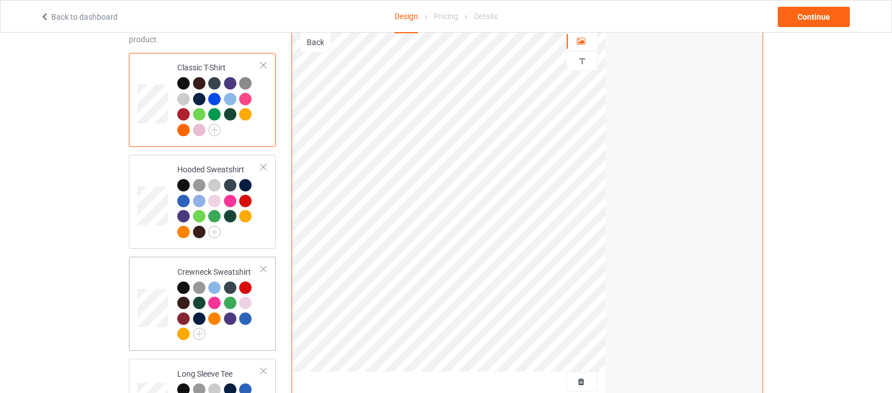
scroll to position [56, 0]
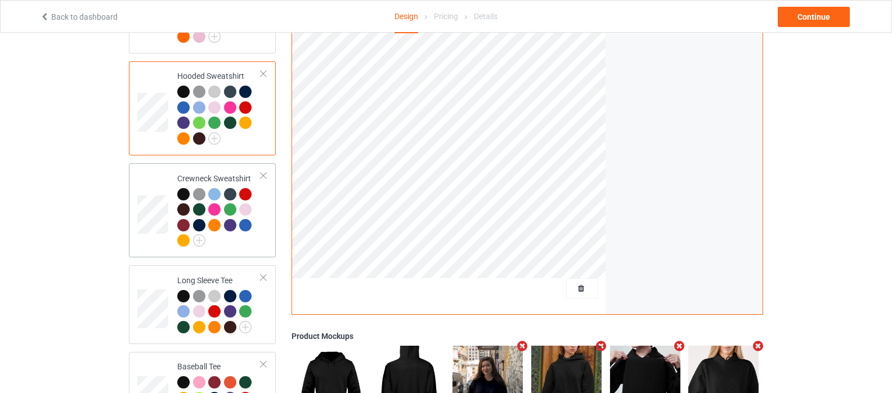
scroll to position [169, 0]
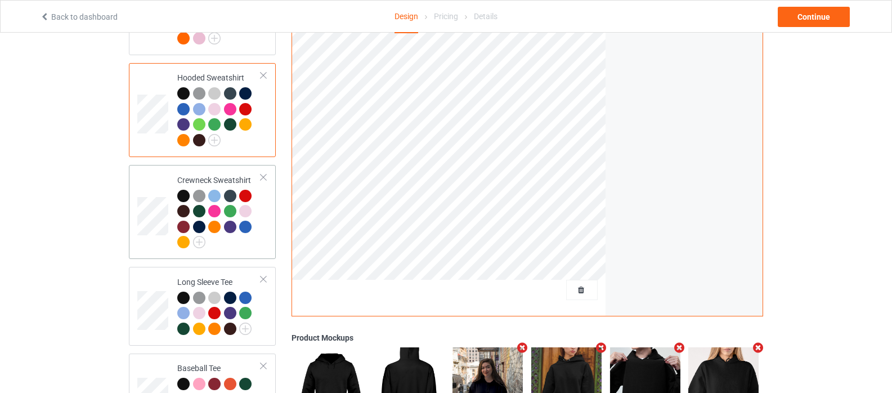
click at [150, 186] on td at bounding box center [154, 211] width 34 height 85
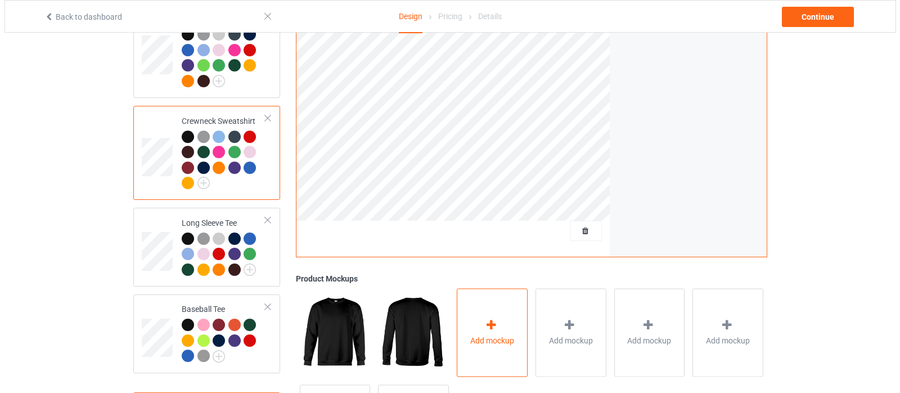
scroll to position [281, 0]
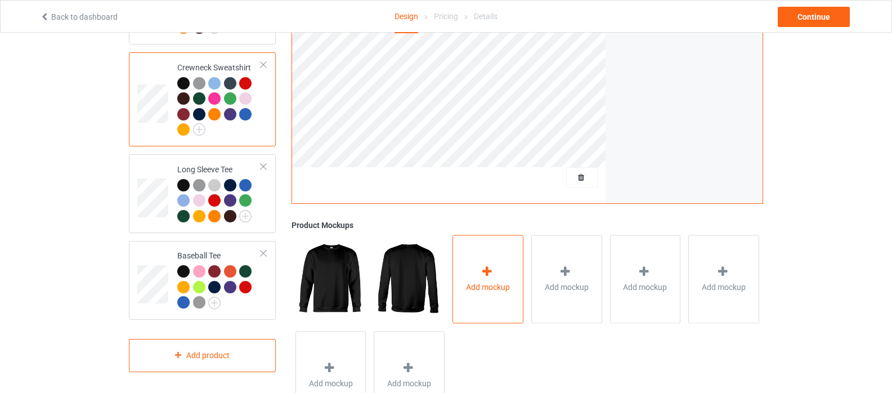
click at [489, 267] on icon at bounding box center [487, 272] width 14 height 12
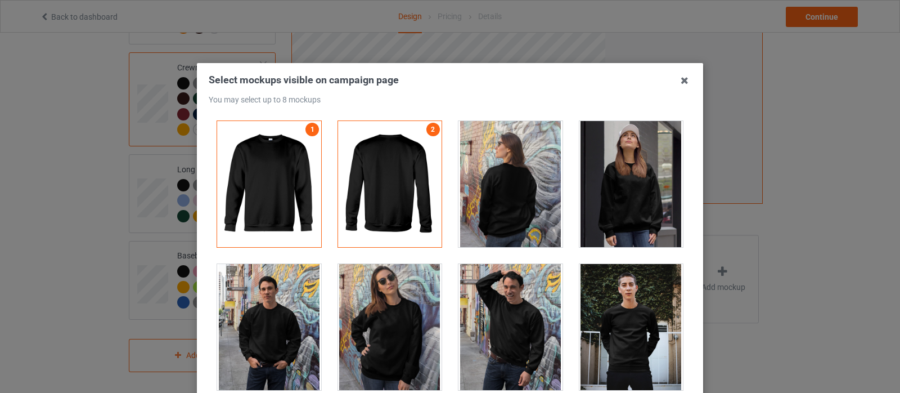
click at [628, 194] on div at bounding box center [632, 184] width 104 height 126
click at [380, 321] on div at bounding box center [390, 327] width 104 height 126
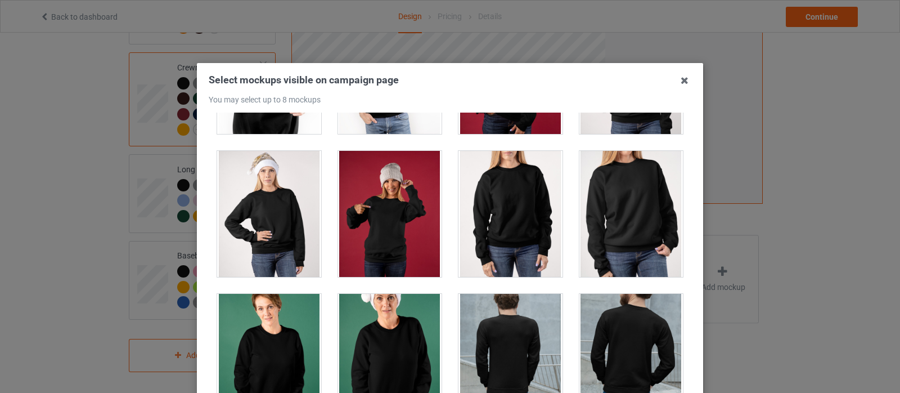
scroll to position [1576, 0]
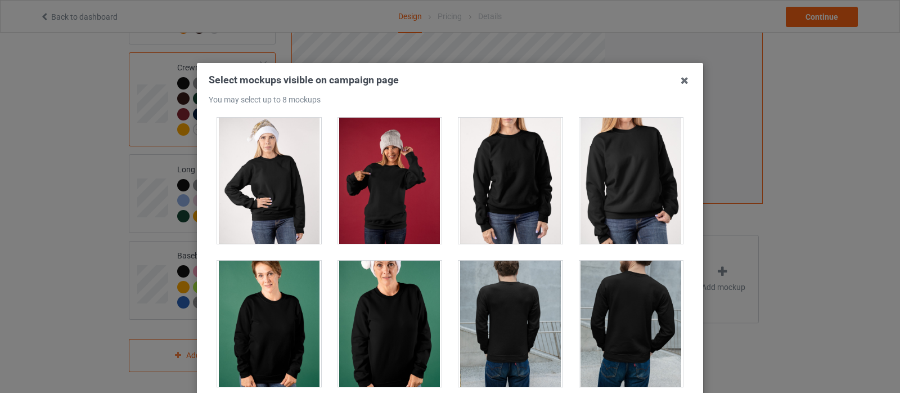
click at [505, 194] on div at bounding box center [511, 181] width 104 height 126
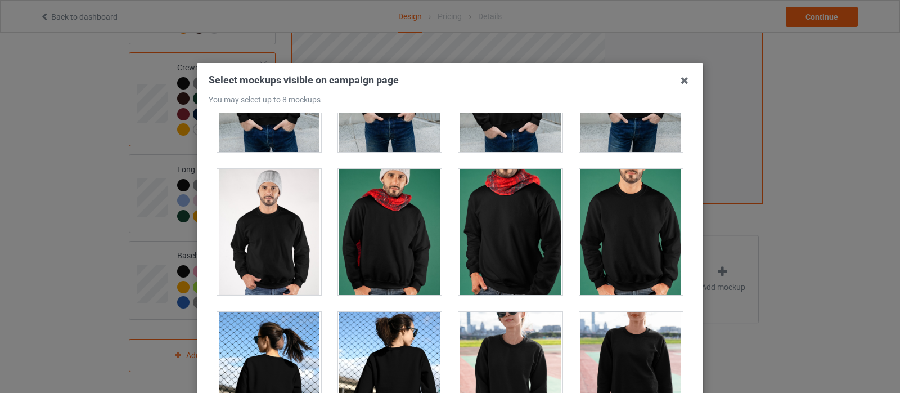
scroll to position [1970, 0]
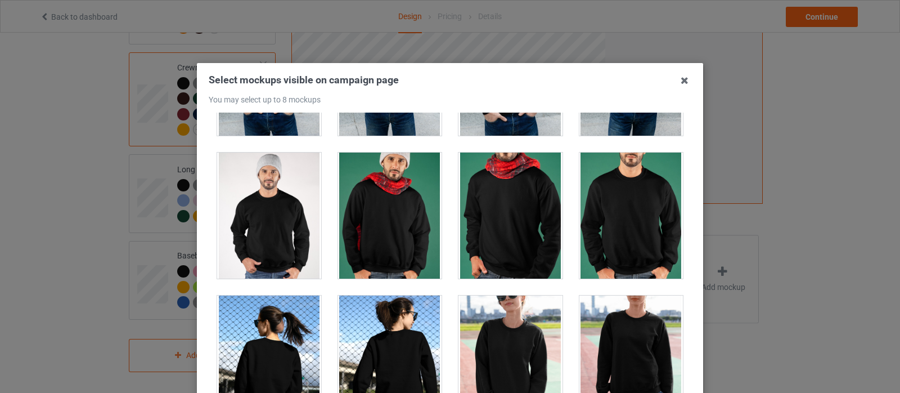
click at [281, 222] on div at bounding box center [269, 216] width 104 height 126
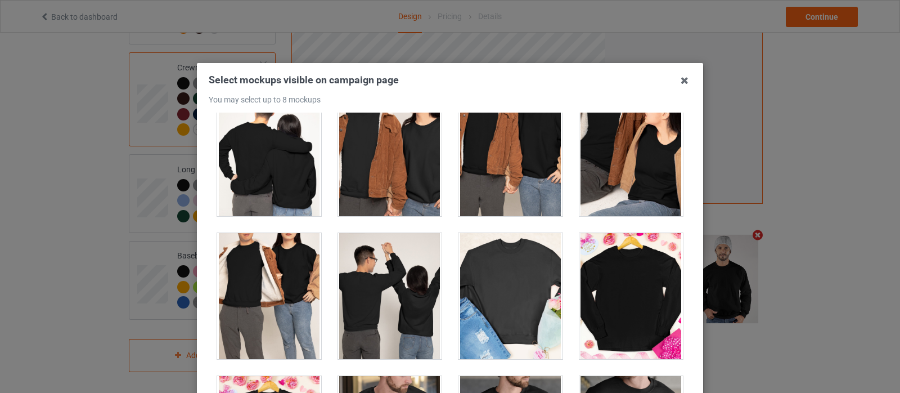
scroll to position [2476, 0]
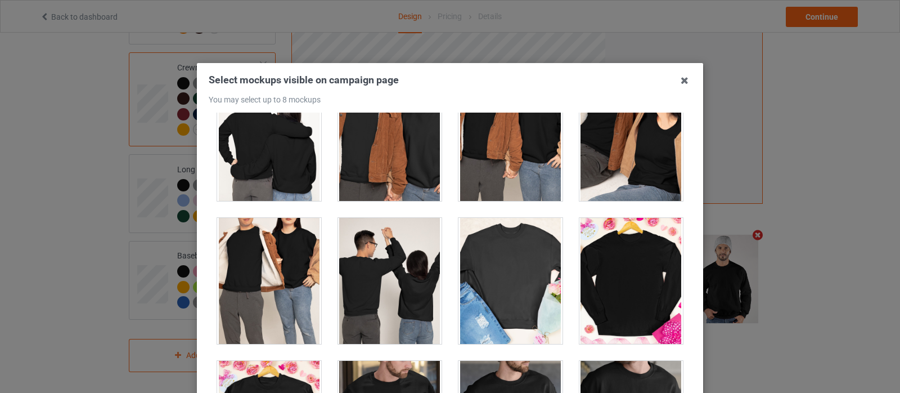
click at [270, 257] on div at bounding box center [269, 281] width 104 height 126
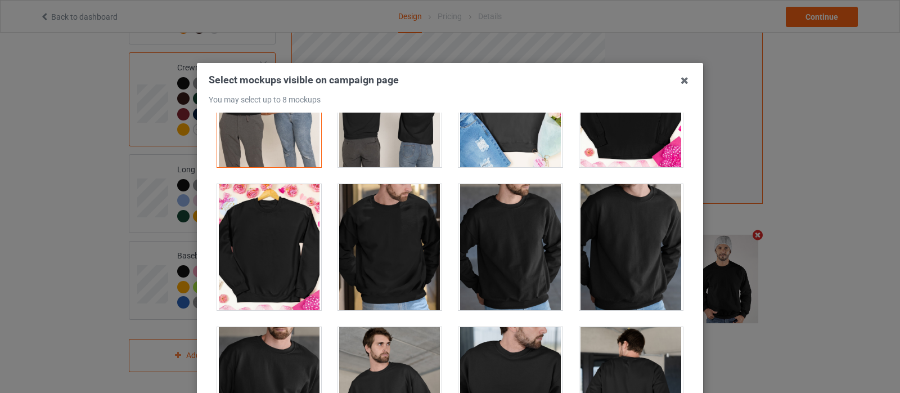
scroll to position [2701, 0]
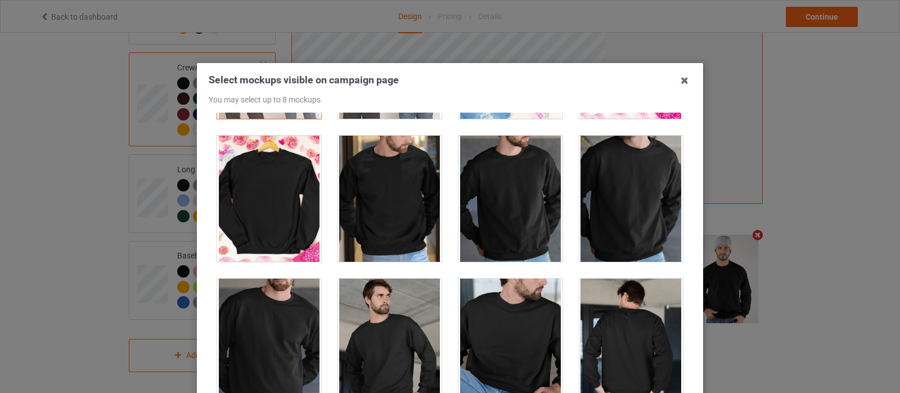
click at [635, 205] on div at bounding box center [632, 199] width 104 height 126
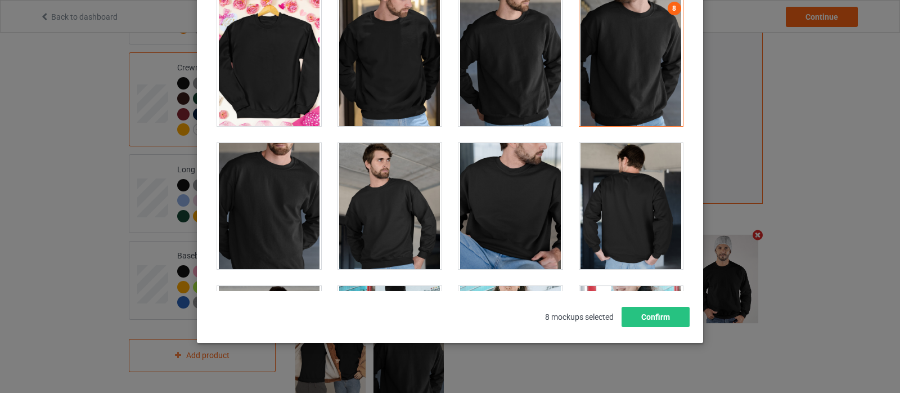
scroll to position [149, 0]
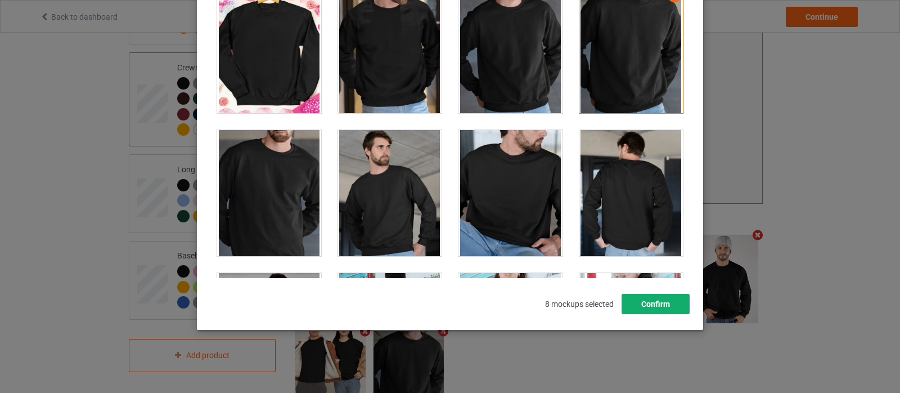
click at [645, 302] on button "Confirm" at bounding box center [656, 304] width 68 height 20
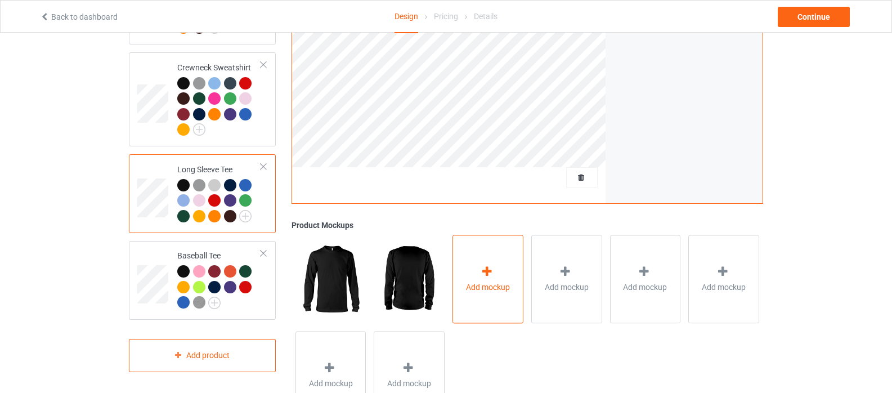
click at [479, 268] on div "Add mockup" at bounding box center [487, 279] width 71 height 88
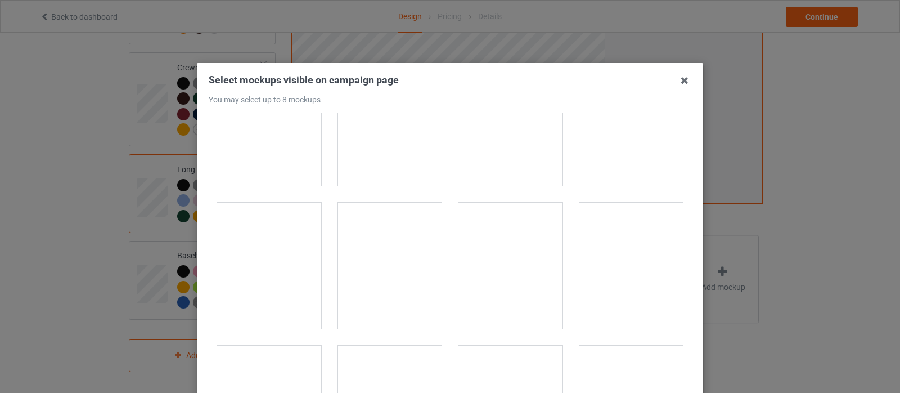
scroll to position [281, 0]
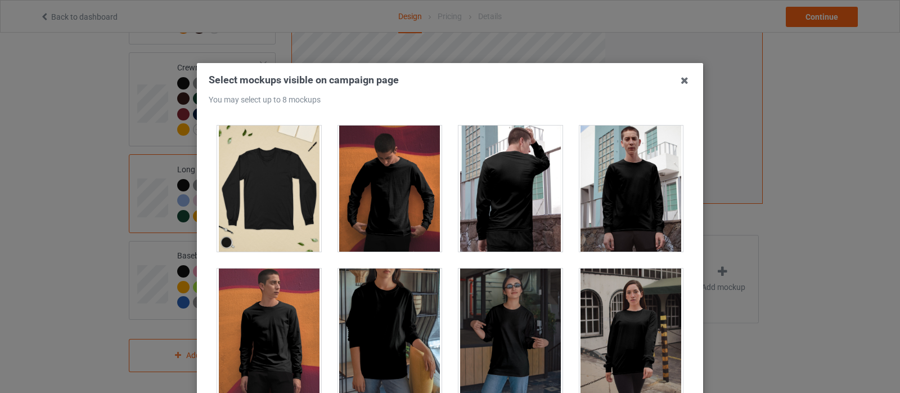
click at [373, 196] on div at bounding box center [390, 188] width 104 height 126
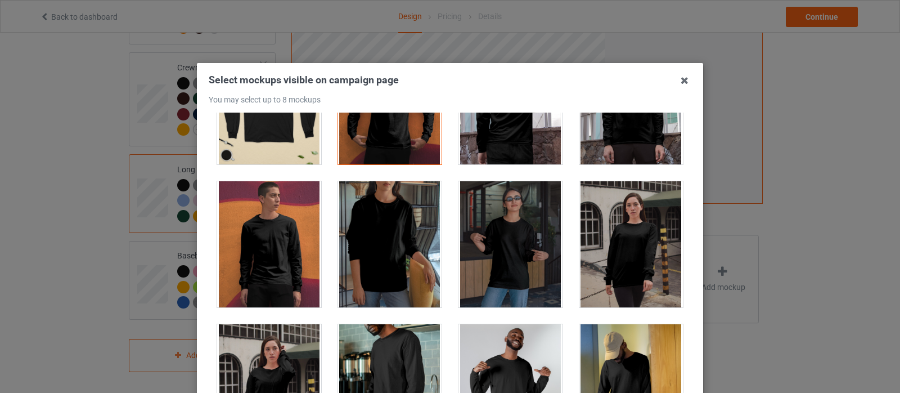
scroll to position [394, 0]
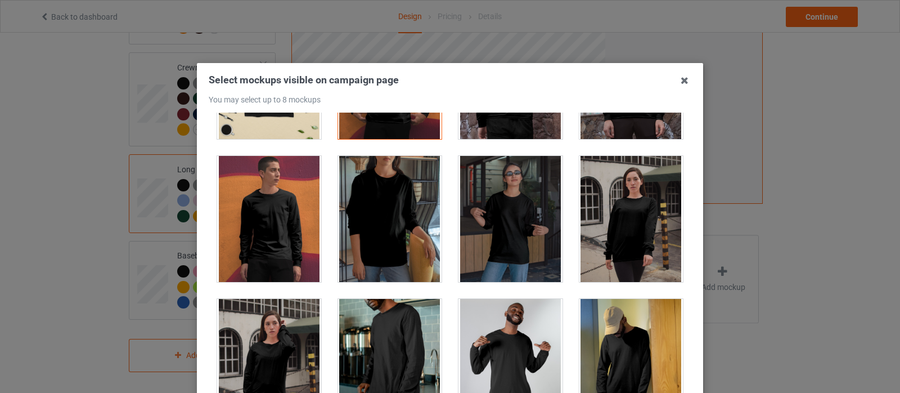
click at [604, 219] on div at bounding box center [632, 219] width 104 height 126
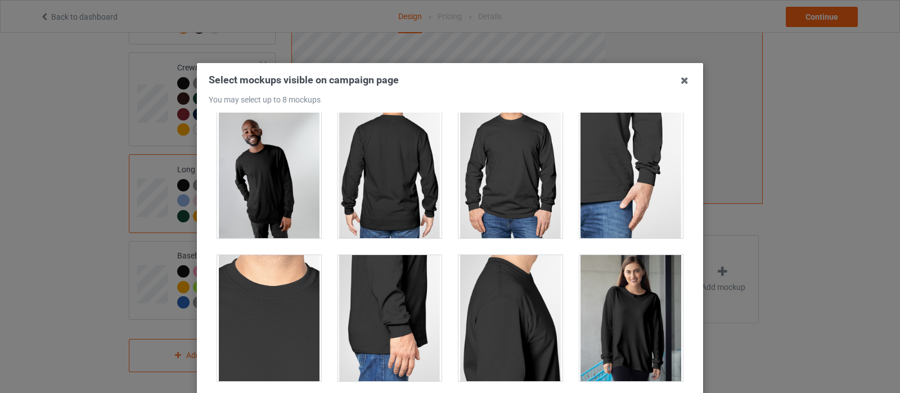
scroll to position [844, 0]
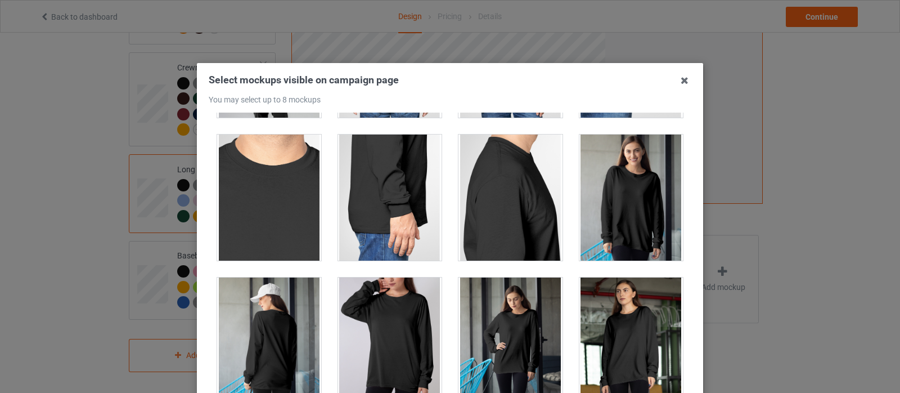
click at [627, 200] on div at bounding box center [632, 197] width 104 height 126
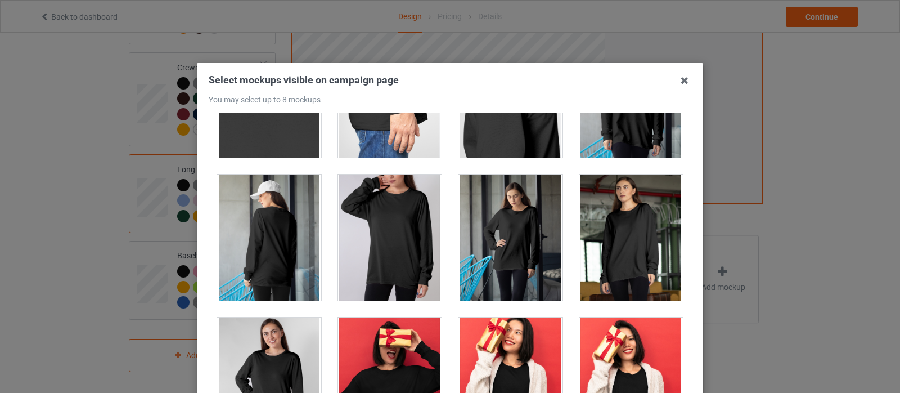
scroll to position [957, 0]
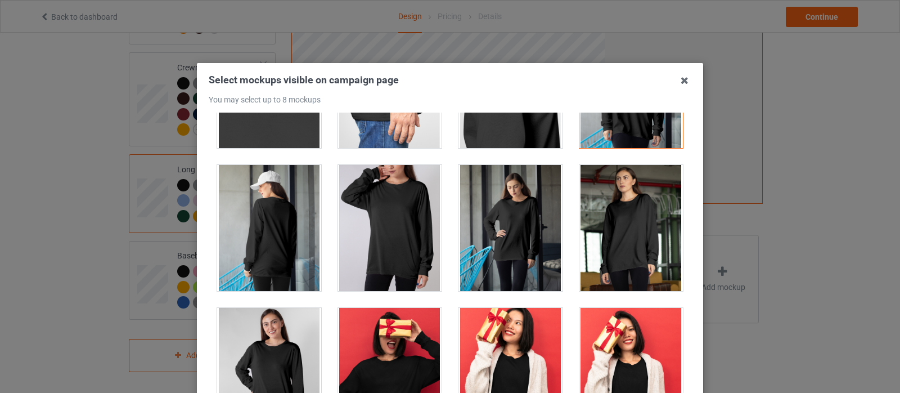
click at [387, 200] on div at bounding box center [390, 228] width 104 height 126
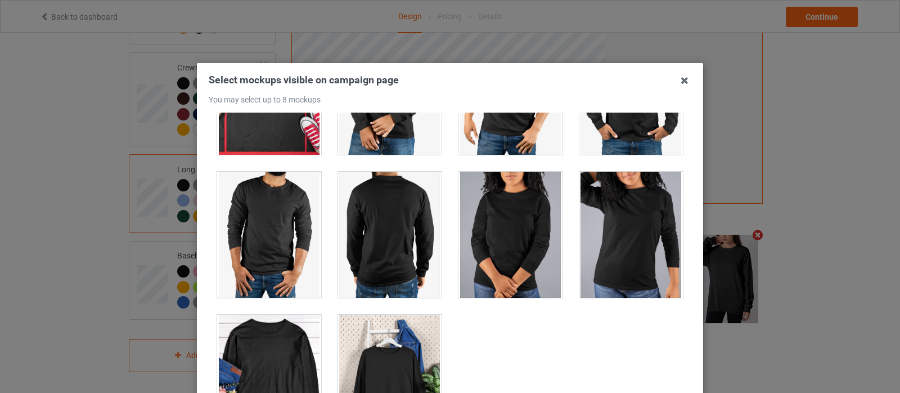
scroll to position [3095, 0]
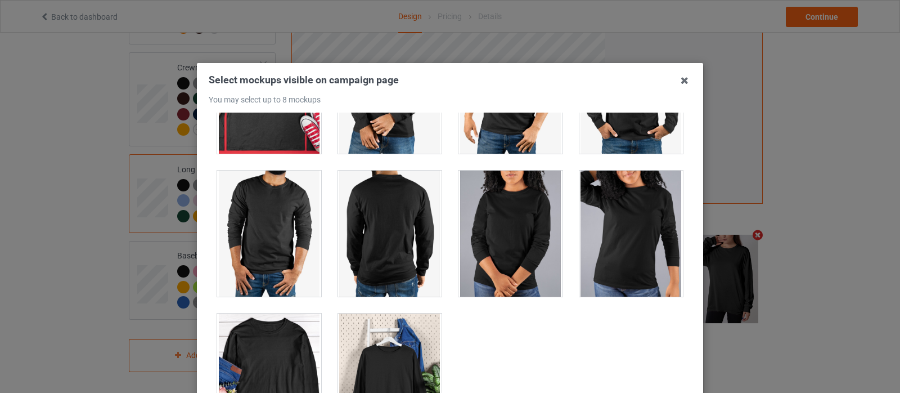
click at [625, 228] on div at bounding box center [632, 234] width 104 height 126
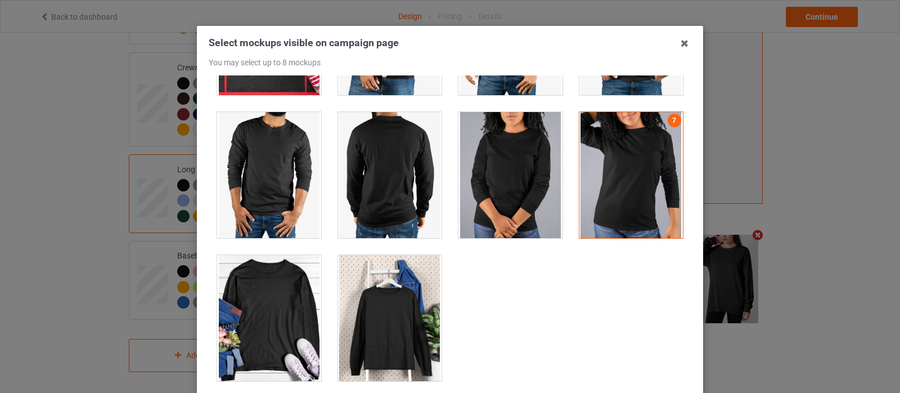
scroll to position [56, 0]
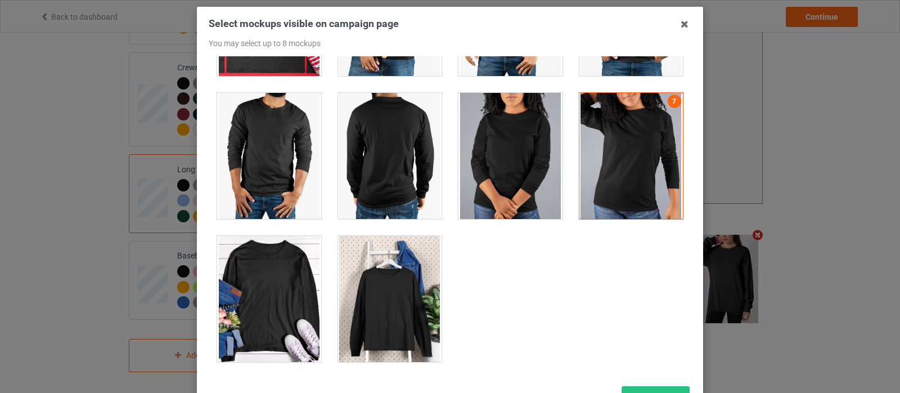
click at [264, 169] on div at bounding box center [269, 156] width 104 height 126
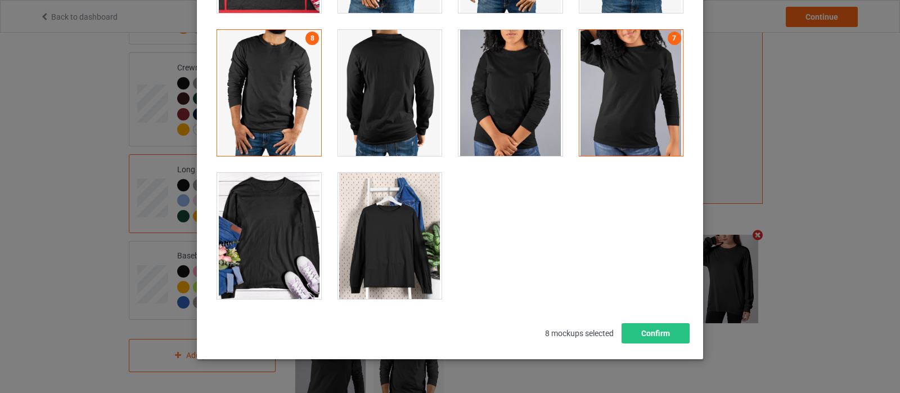
scroll to position [149, 0]
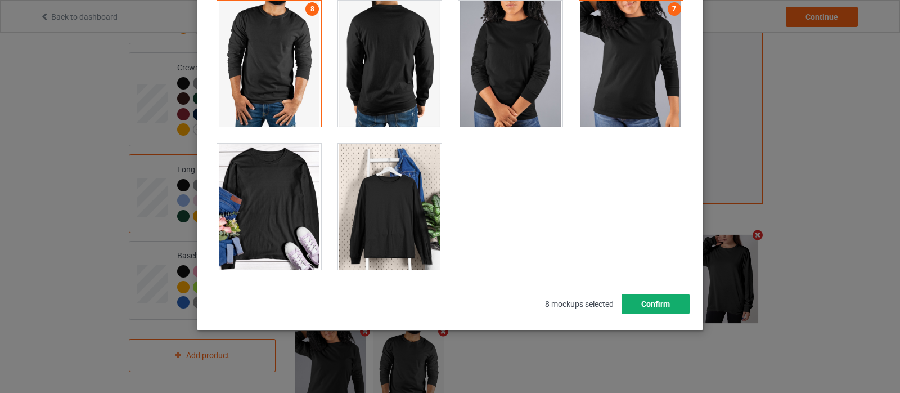
click at [647, 297] on button "Confirm" at bounding box center [656, 304] width 68 height 20
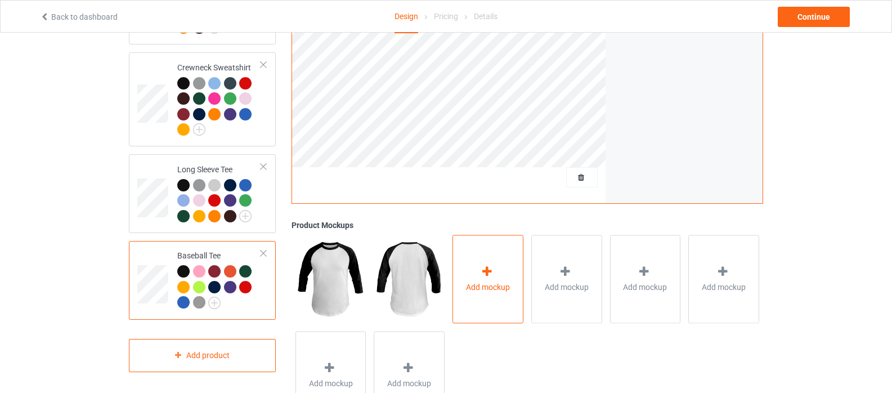
click at [496, 270] on div "Add mockup" at bounding box center [487, 279] width 71 height 88
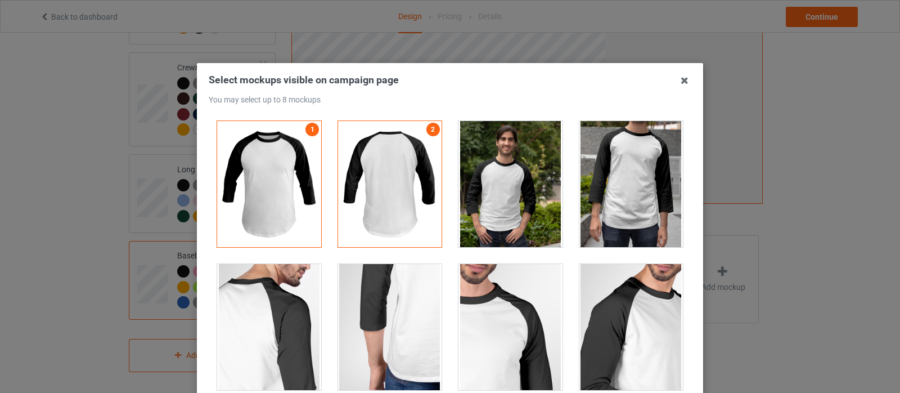
click at [525, 183] on div at bounding box center [511, 184] width 104 height 126
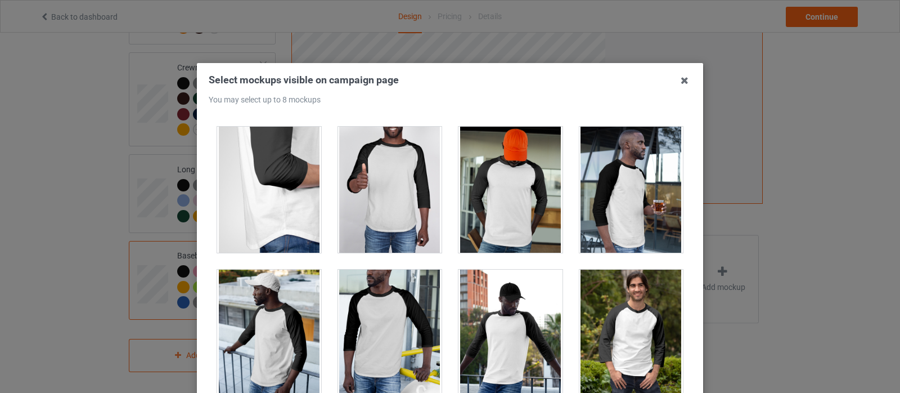
scroll to position [281, 0]
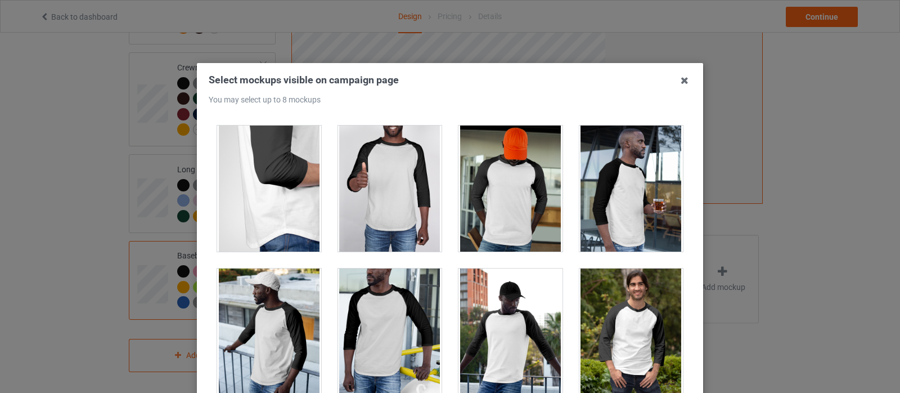
click at [496, 208] on div at bounding box center [511, 188] width 104 height 126
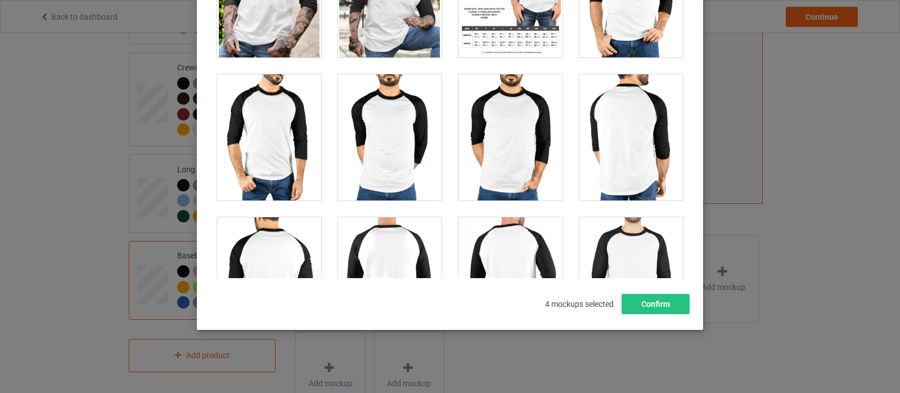
scroll to position [721, 0]
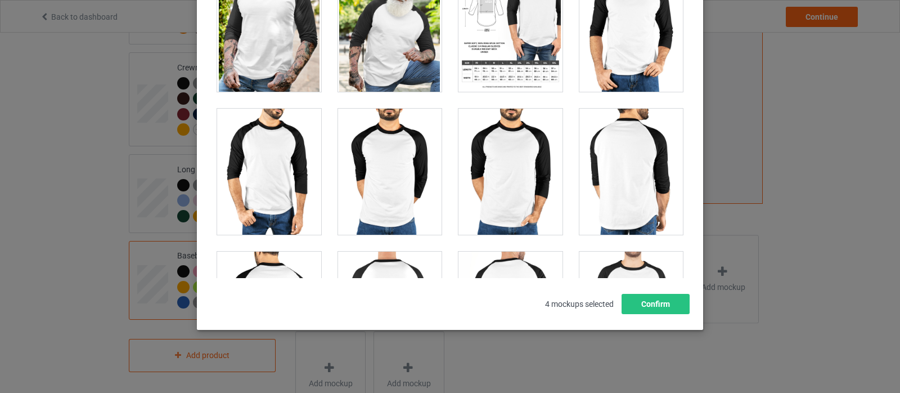
click at [267, 175] on div at bounding box center [269, 172] width 104 height 126
click at [505, 176] on div at bounding box center [511, 172] width 104 height 126
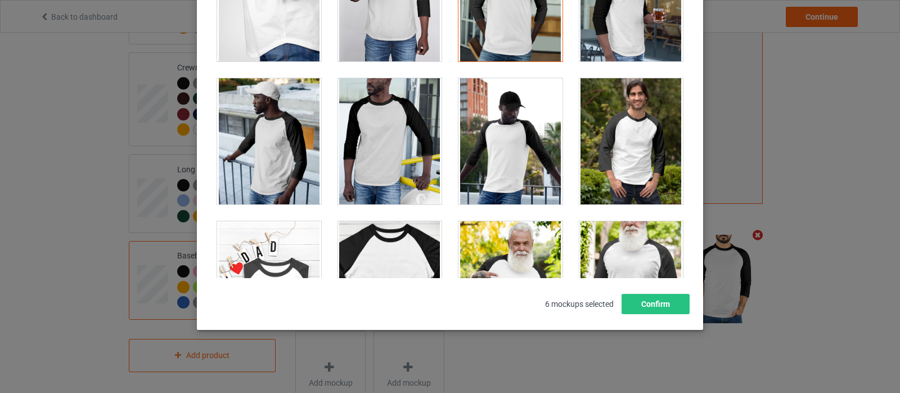
scroll to position [271, 0]
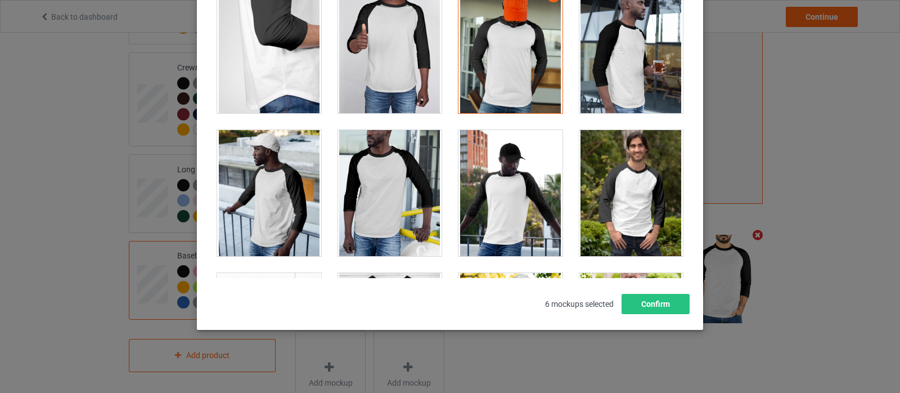
click at [595, 200] on div at bounding box center [632, 193] width 104 height 126
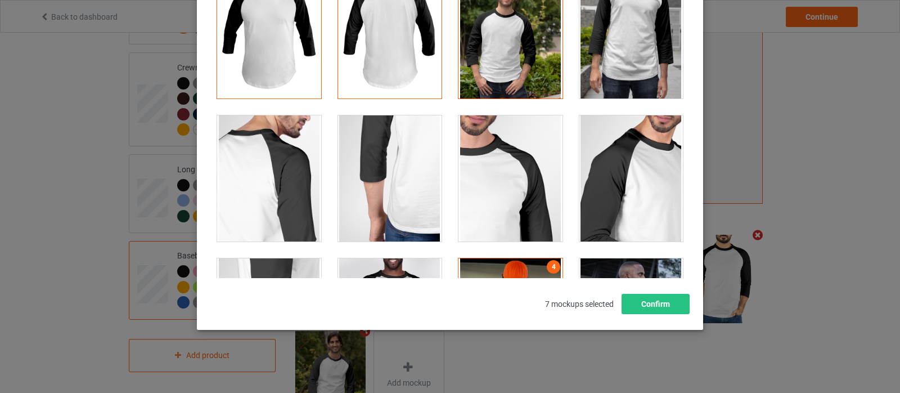
scroll to position [36, 0]
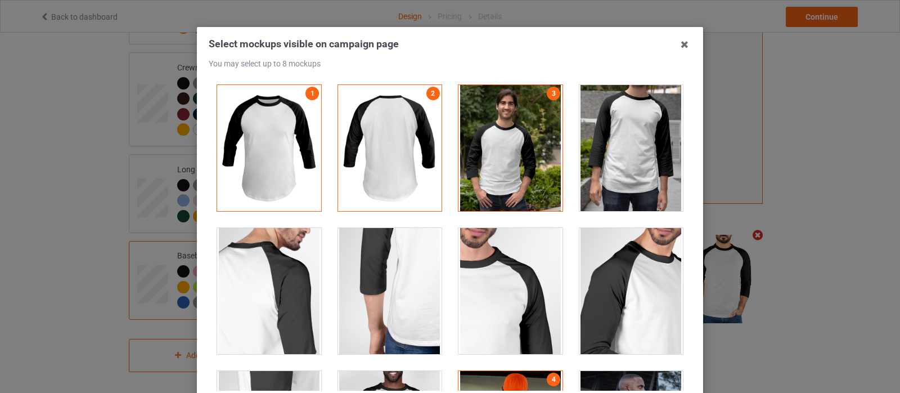
click at [618, 150] on div at bounding box center [632, 148] width 104 height 126
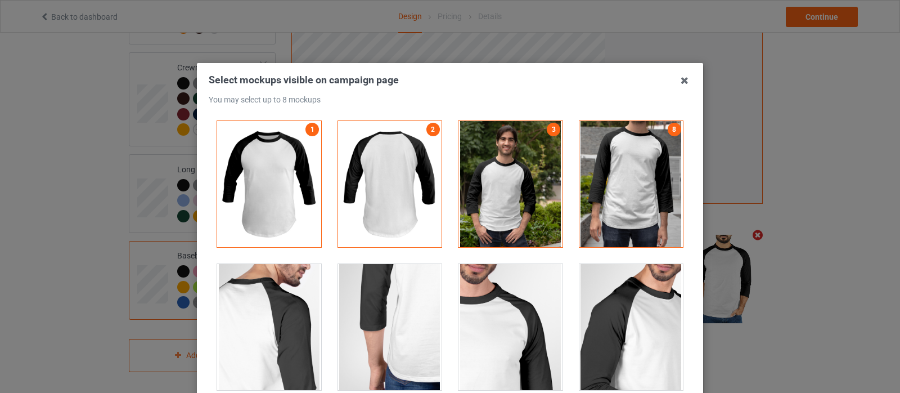
click at [603, 182] on div at bounding box center [632, 184] width 104 height 126
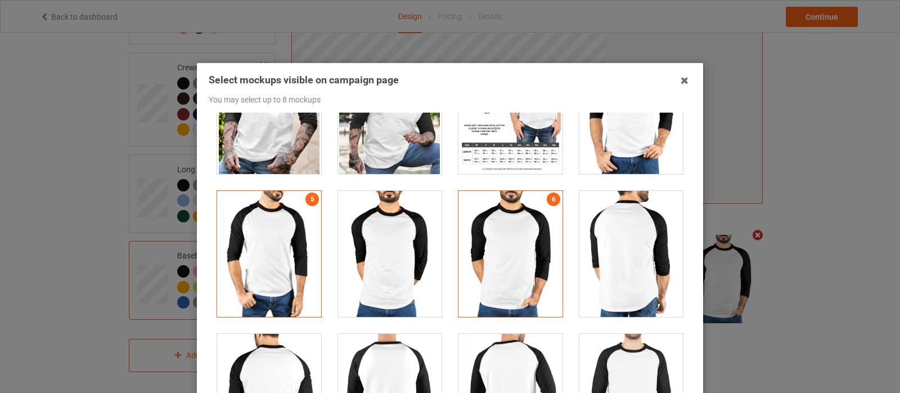
scroll to position [619, 0]
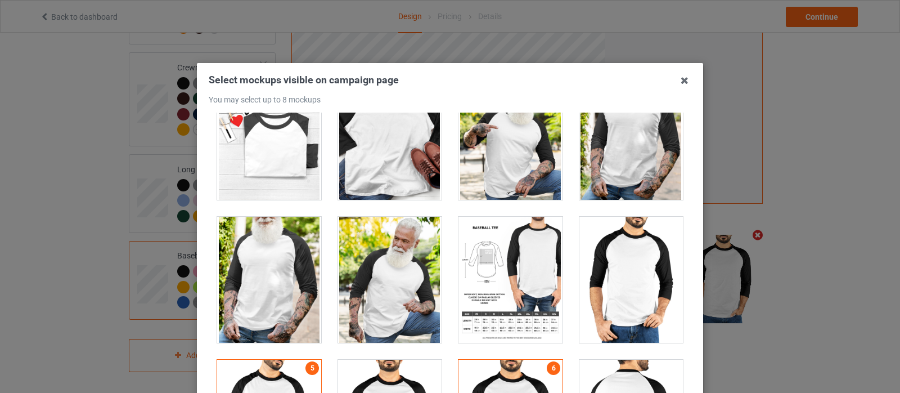
click at [643, 265] on div at bounding box center [632, 280] width 104 height 126
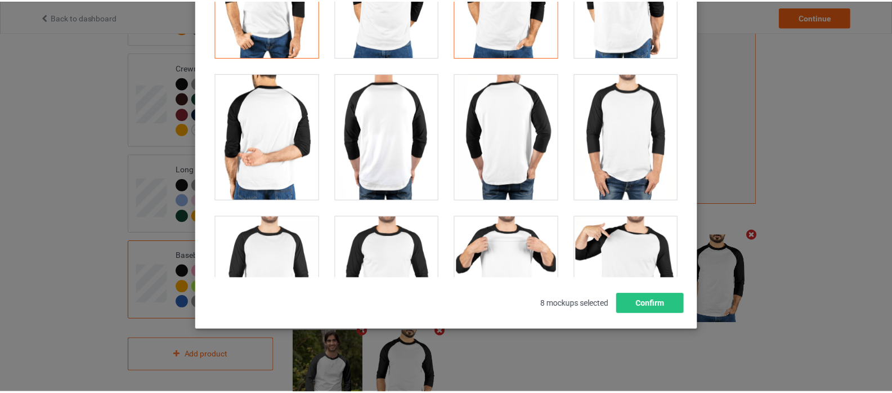
scroll to position [900, 0]
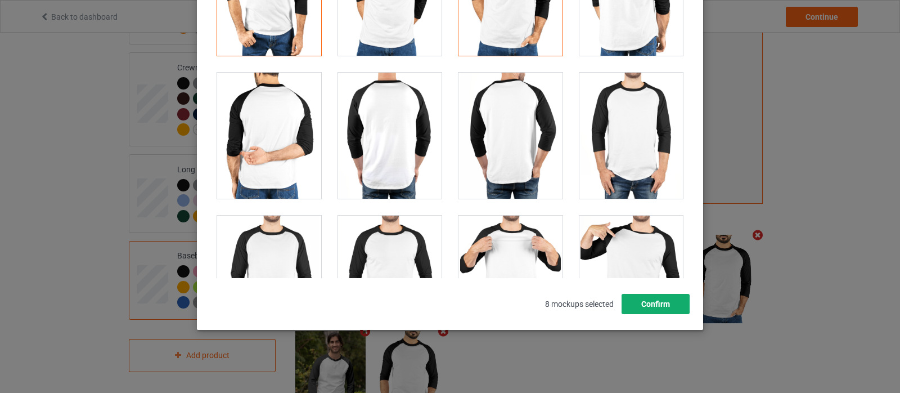
click at [640, 301] on button "Confirm" at bounding box center [656, 304] width 68 height 20
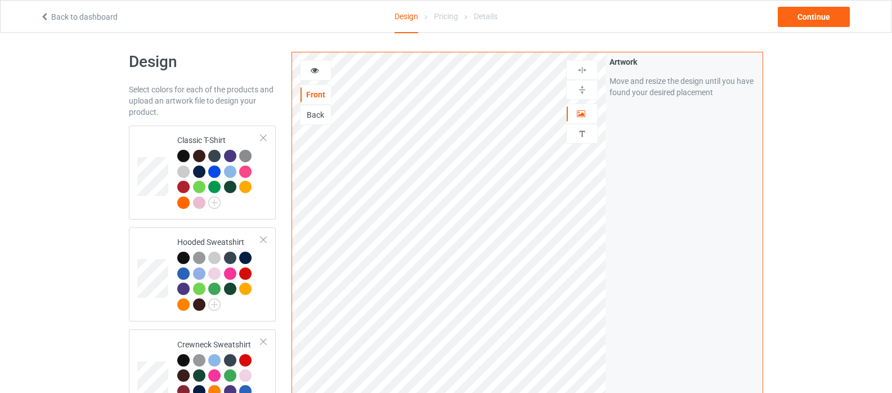
scroll to position [0, 0]
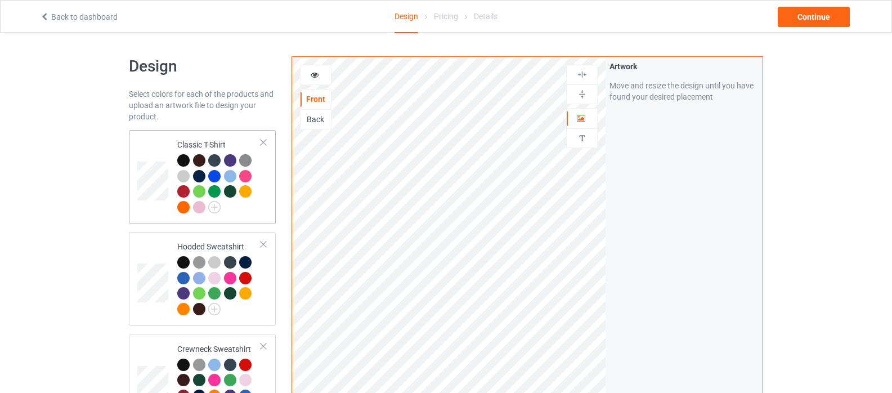
click at [143, 147] on td at bounding box center [154, 176] width 34 height 85
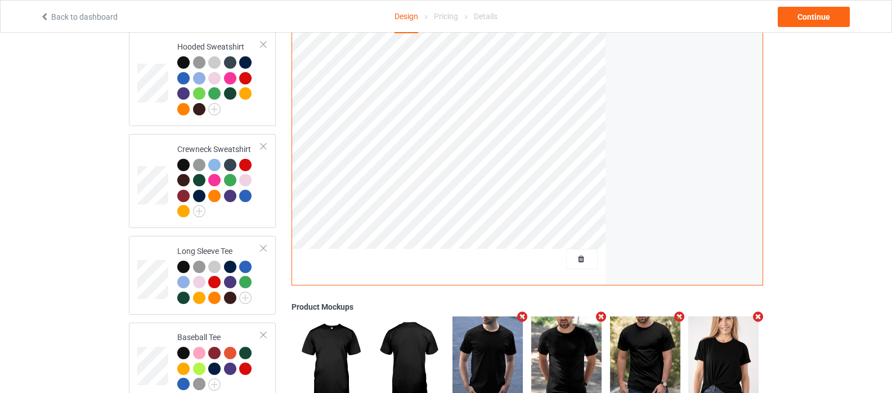
scroll to position [54, 0]
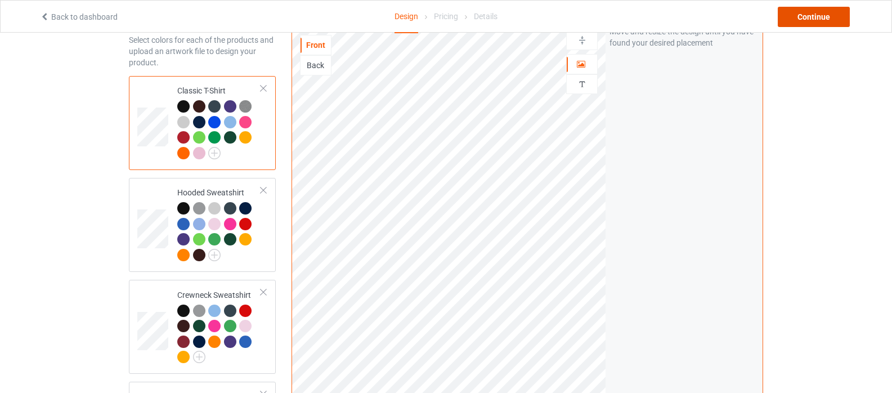
click at [823, 15] on div "Continue" at bounding box center [814, 17] width 72 height 20
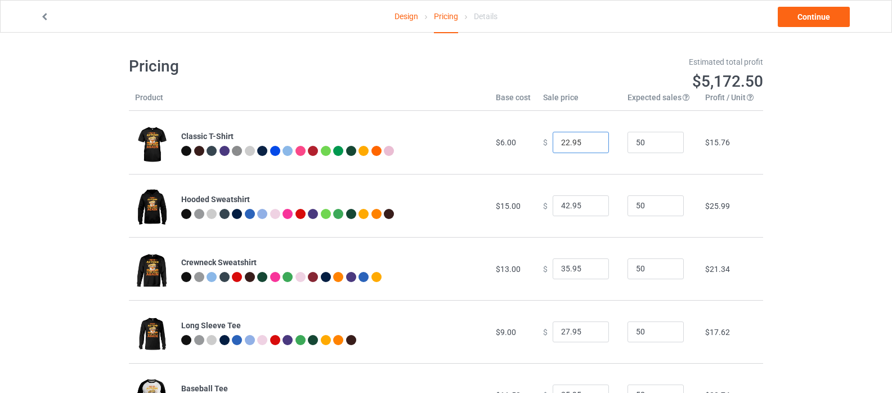
drag, startPoint x: 560, startPoint y: 142, endPoint x: 545, endPoint y: 142, distance: 14.6
click at [554, 142] on input "22.95" at bounding box center [581, 142] width 56 height 21
type input "12.95"
drag, startPoint x: 559, startPoint y: 205, endPoint x: 544, endPoint y: 206, distance: 14.6
click at [553, 206] on input "42.95" at bounding box center [581, 205] width 56 height 21
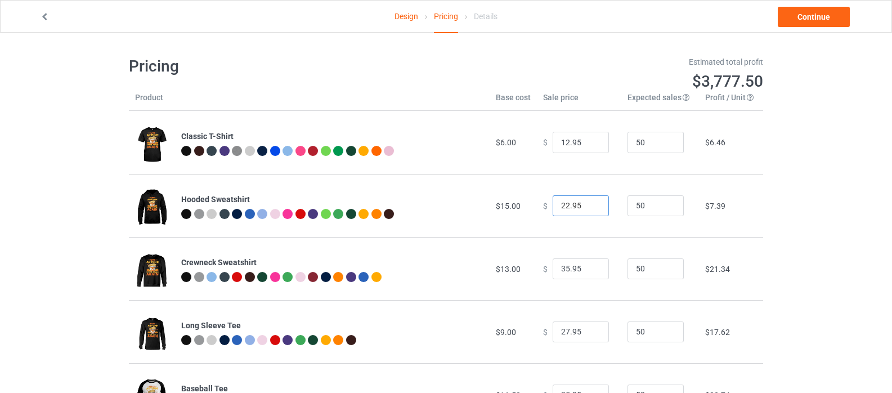
drag, startPoint x: 562, startPoint y: 204, endPoint x: 534, endPoint y: 197, distance: 28.5
click at [543, 199] on div "$ 22.95" at bounding box center [579, 205] width 72 height 21
type input "19.95"
drag, startPoint x: 564, startPoint y: 267, endPoint x: 537, endPoint y: 261, distance: 27.0
click at [553, 263] on input "35.95" at bounding box center [581, 268] width 56 height 21
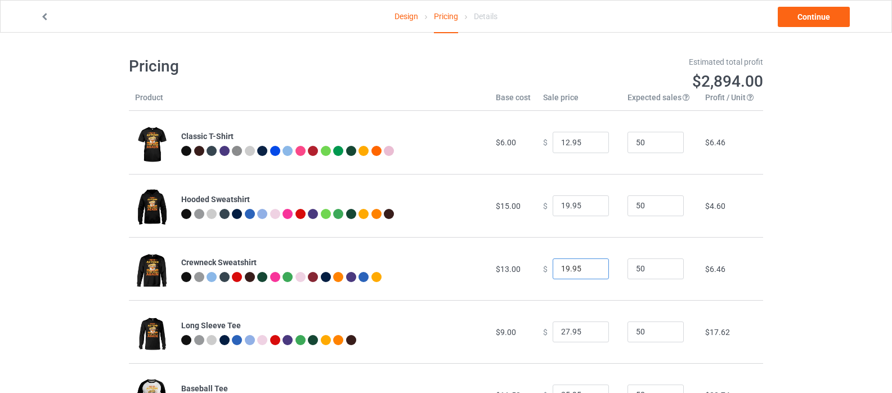
type input "19.95"
drag, startPoint x: 562, startPoint y: 335, endPoint x: 535, endPoint y: 322, distance: 30.5
click at [554, 333] on input "27.95" at bounding box center [581, 331] width 56 height 21
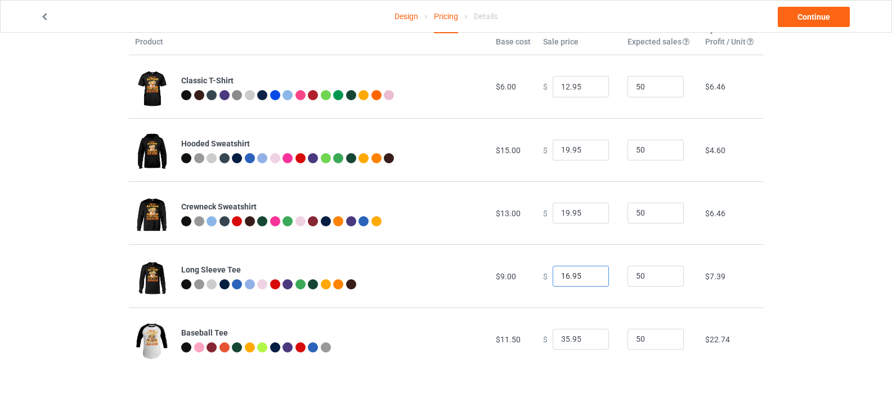
scroll to position [57, 0]
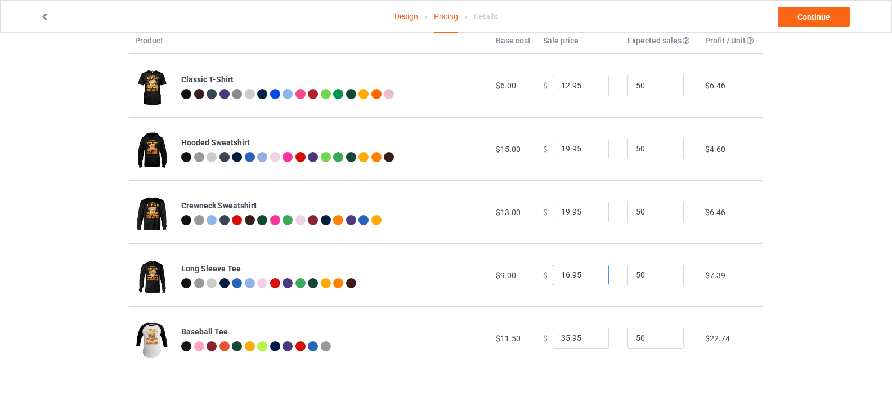
type input "16.95"
drag, startPoint x: 562, startPoint y: 338, endPoint x: 505, endPoint y: 310, distance: 64.2
click at [543, 329] on div "$ 35.95" at bounding box center [579, 338] width 72 height 21
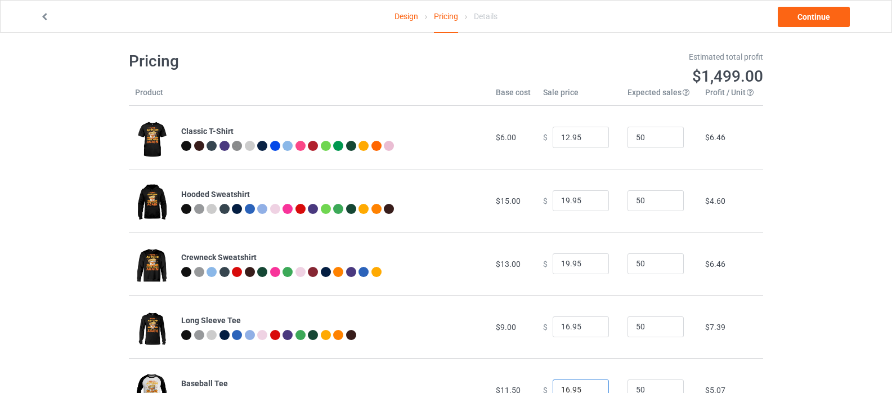
scroll to position [0, 0]
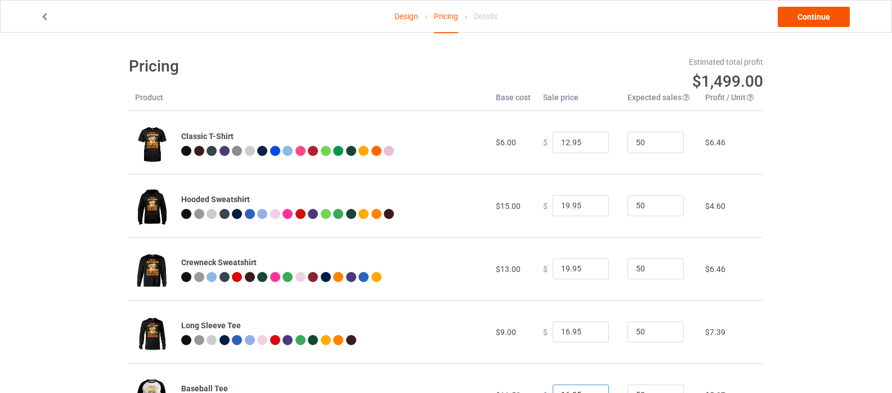
type input "16.95"
click at [799, 17] on link "Continue" at bounding box center [814, 17] width 72 height 20
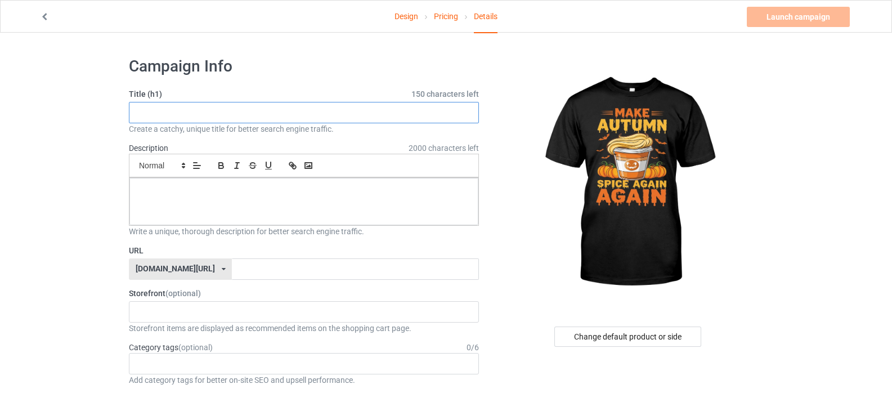
paste input "TRUMPkin Spice & Everything Nice Funny [DATE] Pumpkin Spice Latte T-Shirt"
type input "TRUMPkin Spice & Everything Nice Funny [DATE] Pumpkin Spice Latte T-Shirt"
click at [172, 200] on div at bounding box center [303, 201] width 349 height 47
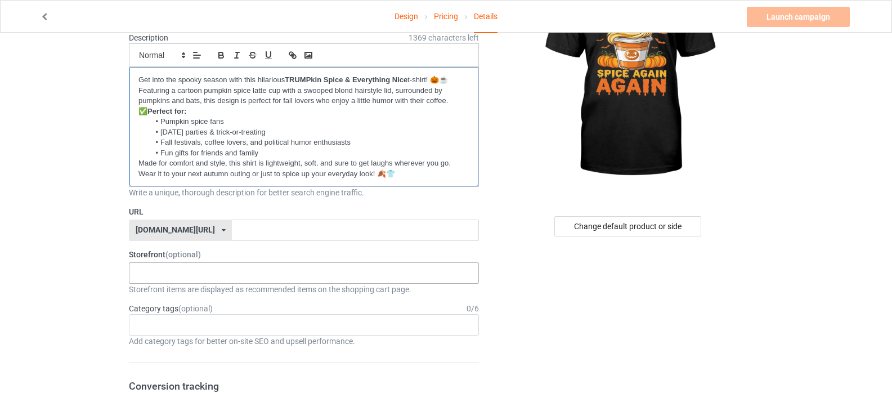
scroll to position [113, 0]
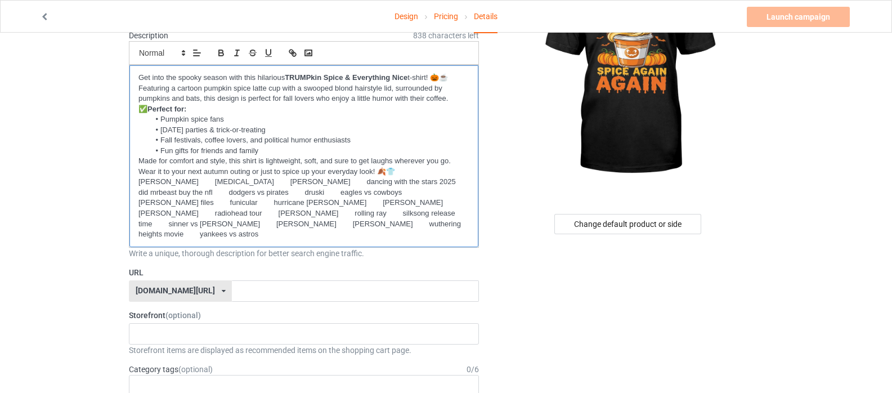
drag, startPoint x: 403, startPoint y: 171, endPoint x: 437, endPoint y: 243, distance: 79.6
click at [437, 243] on div "Description 838 characters left Small Normal Large Big Huge Get into the spooky…" at bounding box center [304, 144] width 350 height 229
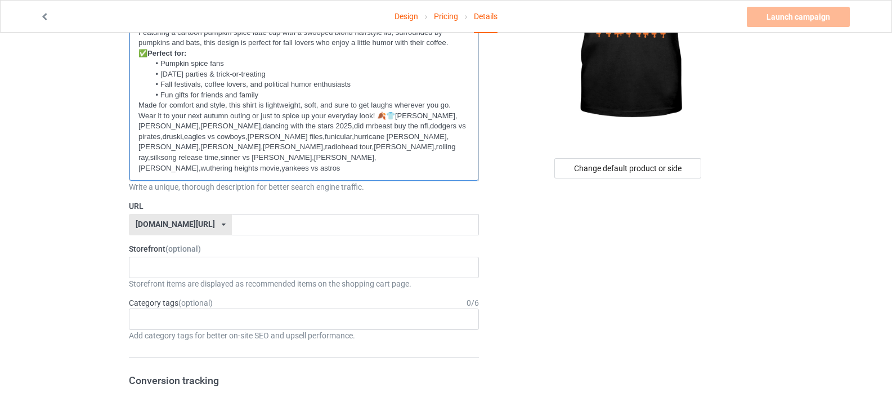
scroll to position [169, 0]
click at [397, 117] on p "Made for comfort and style, this shirt is lightweight, soft, and sure to get la…" at bounding box center [303, 136] width 331 height 73
click at [235, 217] on input "text" at bounding box center [355, 223] width 246 height 21
paste input "TRUMPkin Spice"
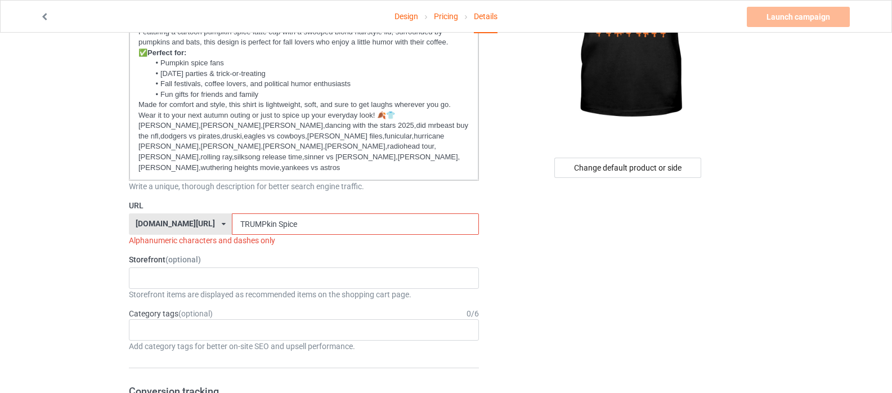
click at [249, 215] on input "TRUMPkin Spice" at bounding box center [355, 223] width 246 height 21
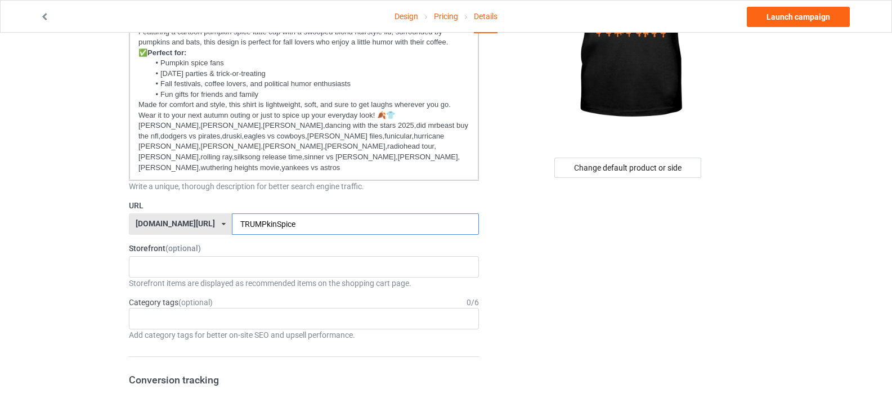
type input "TRUMPkinSpice"
click at [289, 243] on label "Storefront (optional)" at bounding box center [304, 248] width 350 height 11
click at [173, 259] on div "Planet Shirt 65ba7b2420f207003109380e" at bounding box center [304, 266] width 350 height 21
click at [167, 277] on div "Planet Shirt" at bounding box center [303, 287] width 349 height 21
click at [168, 311] on div "Age > [DEMOGRAPHIC_DATA] > 1 Age > [DEMOGRAPHIC_DATA] Months > 1 Month Age > [D…" at bounding box center [304, 318] width 350 height 21
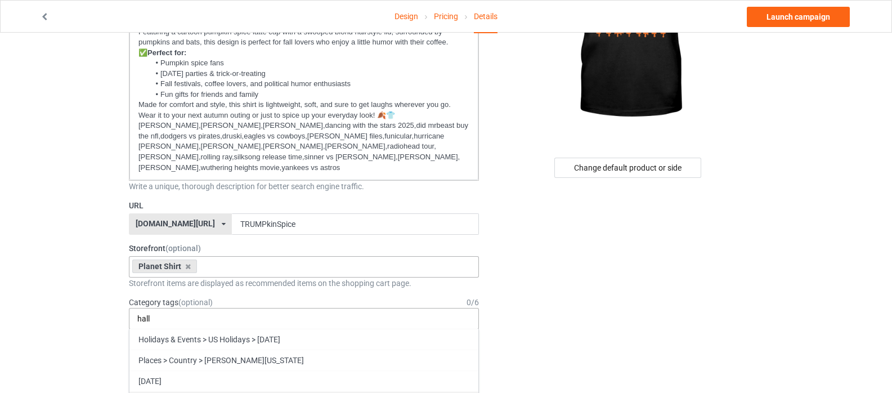
type input "hall"
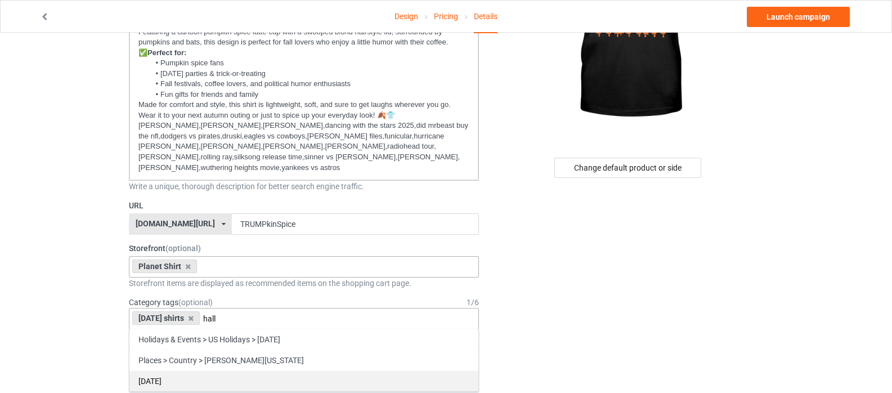
type input "hall"
click at [156, 370] on div "[DATE]" at bounding box center [303, 380] width 349 height 21
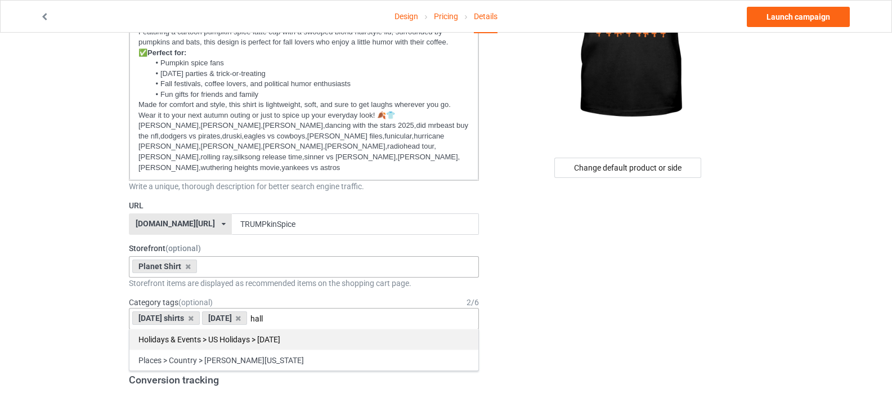
type input "hall"
click at [248, 329] on div "Holidays & Events > US Holidays > [DATE]" at bounding box center [303, 339] width 349 height 21
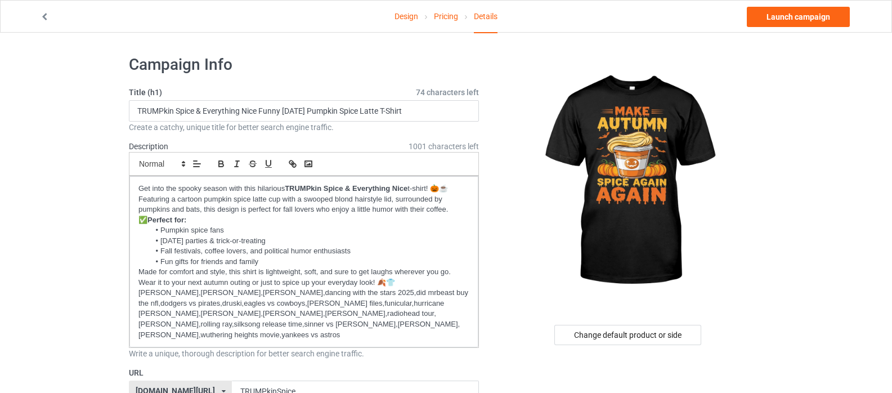
scroll to position [0, 0]
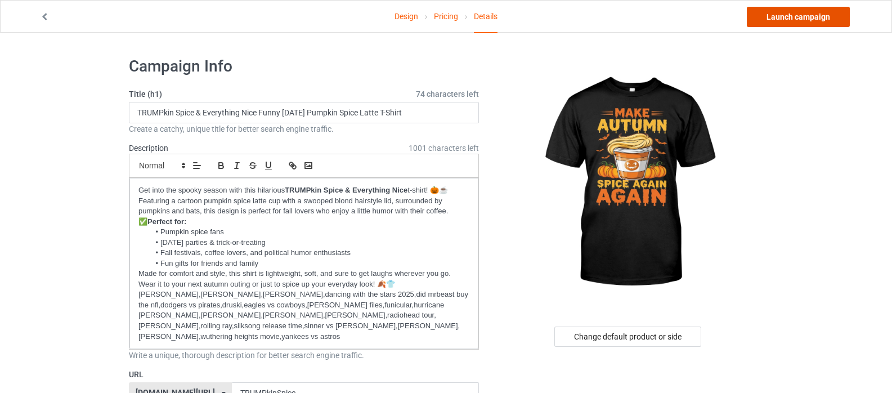
click at [791, 14] on link "Launch campaign" at bounding box center [798, 17] width 103 height 20
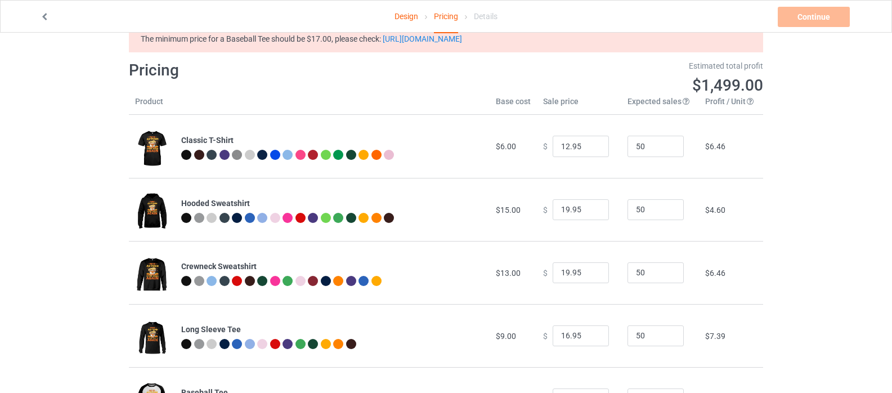
scroll to position [92, 0]
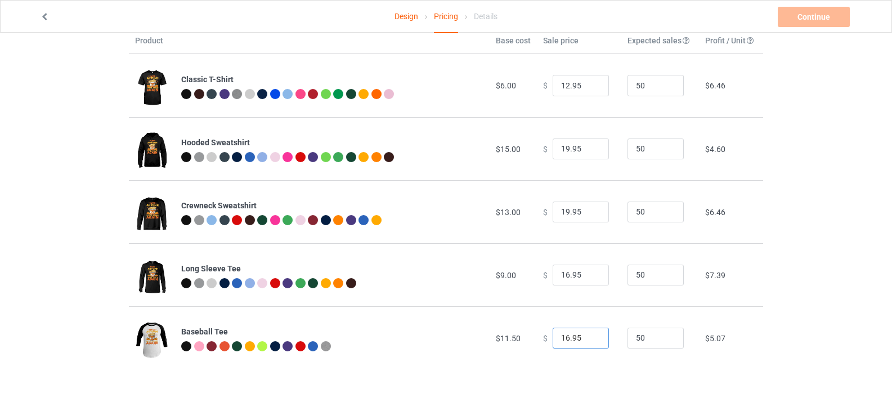
click at [563, 338] on input "16.95" at bounding box center [581, 338] width 56 height 21
click at [559, 338] on input "16.95" at bounding box center [581, 338] width 56 height 21
click at [562, 338] on input "16.95" at bounding box center [581, 338] width 56 height 21
type input "17.95"
click at [835, 206] on div "Design Pricing Details Continue Check minimum retail sale prices The minimum pr…" at bounding box center [446, 167] width 892 height 452
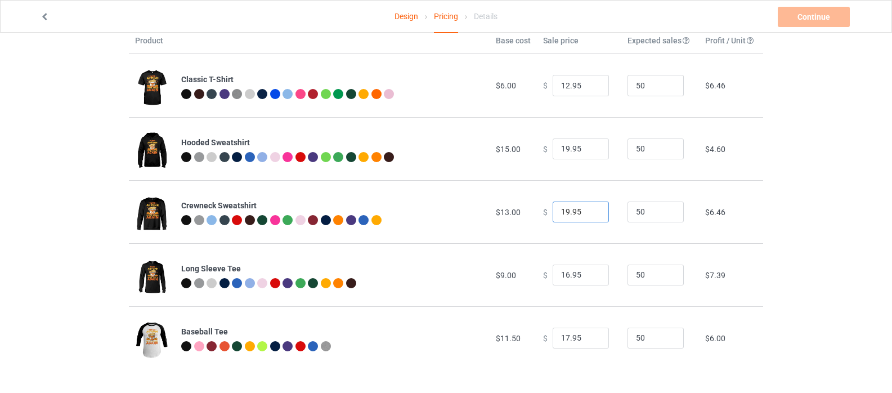
drag, startPoint x: 563, startPoint y: 210, endPoint x: 544, endPoint y: 208, distance: 19.8
click at [545, 210] on div "$ 19.95" at bounding box center [579, 211] width 72 height 21
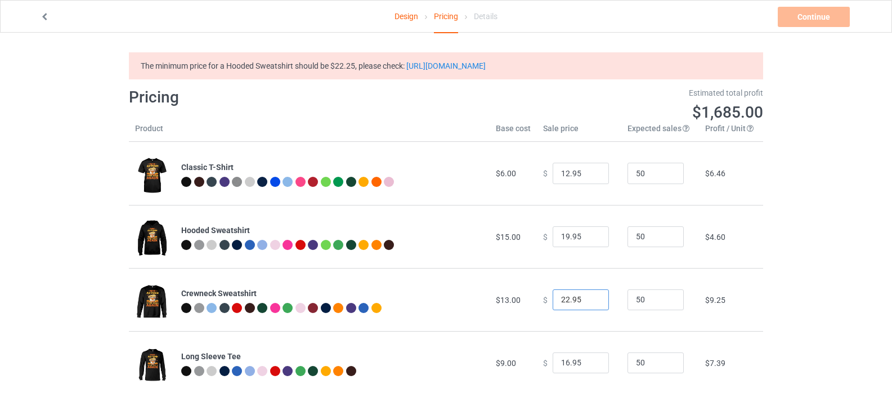
scroll to position [0, 0]
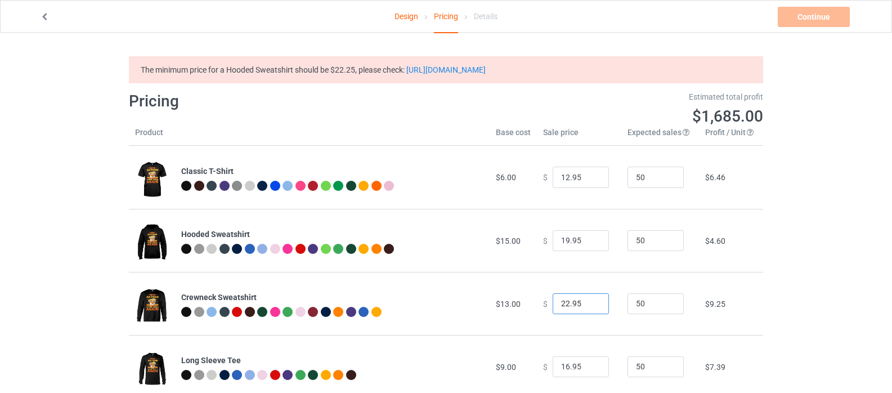
type input "22.95"
click at [322, 89] on div "Pricing" at bounding box center [283, 101] width 325 height 36
click at [576, 245] on input "19.95" at bounding box center [581, 240] width 56 height 21
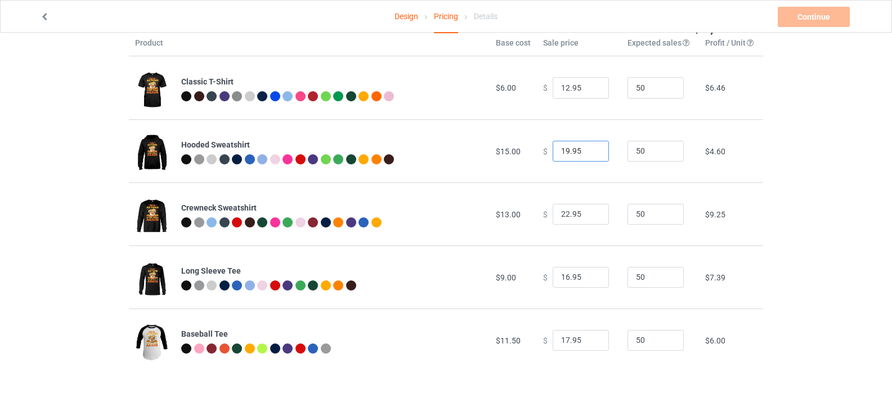
scroll to position [92, 0]
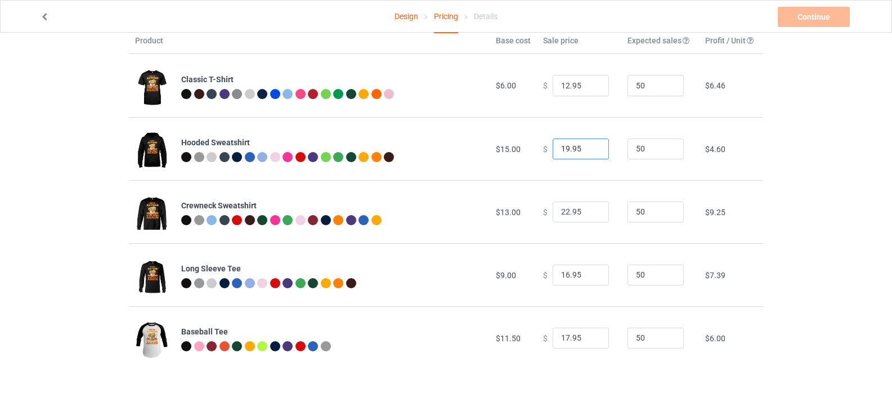
click at [537, 144] on td "$ 19.95" at bounding box center [579, 148] width 84 height 63
type input "22.95"
click at [807, 80] on div "Design Pricing Details Continue Pricing Estimated total profit $1,824.50 Produc…" at bounding box center [446, 184] width 892 height 417
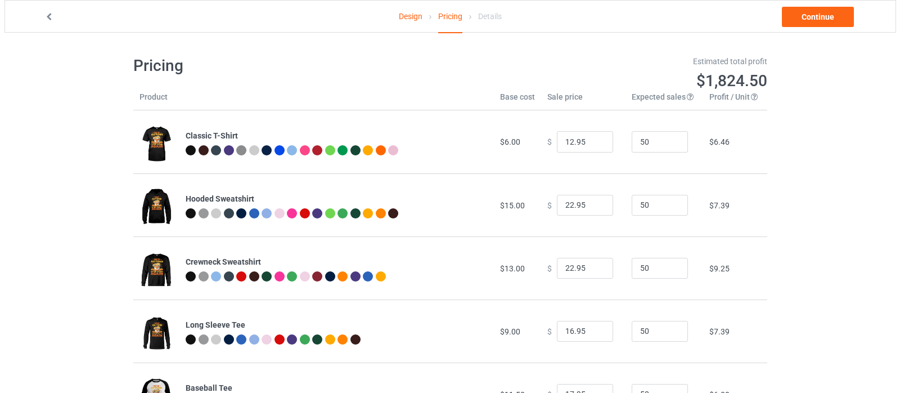
scroll to position [0, 0]
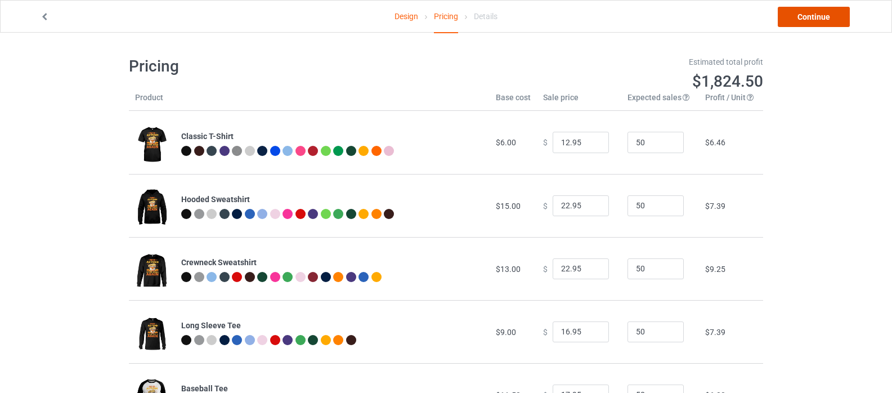
click at [805, 16] on link "Continue" at bounding box center [814, 17] width 72 height 20
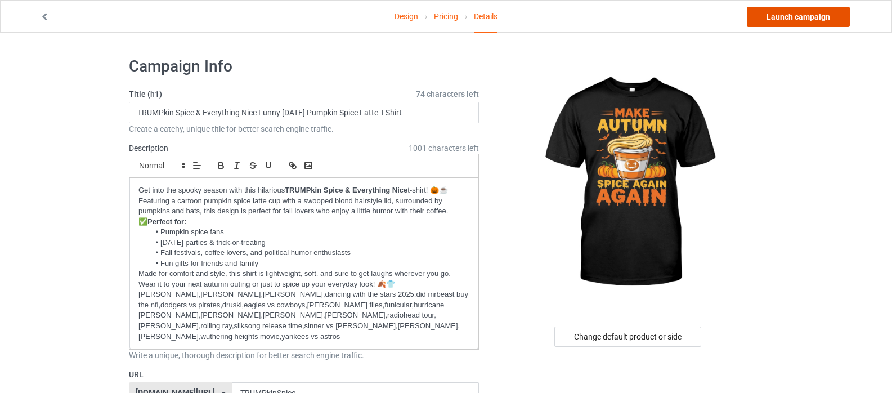
click at [805, 16] on link "Launch campaign" at bounding box center [798, 17] width 103 height 20
